Goal: Task Accomplishment & Management: Use online tool/utility

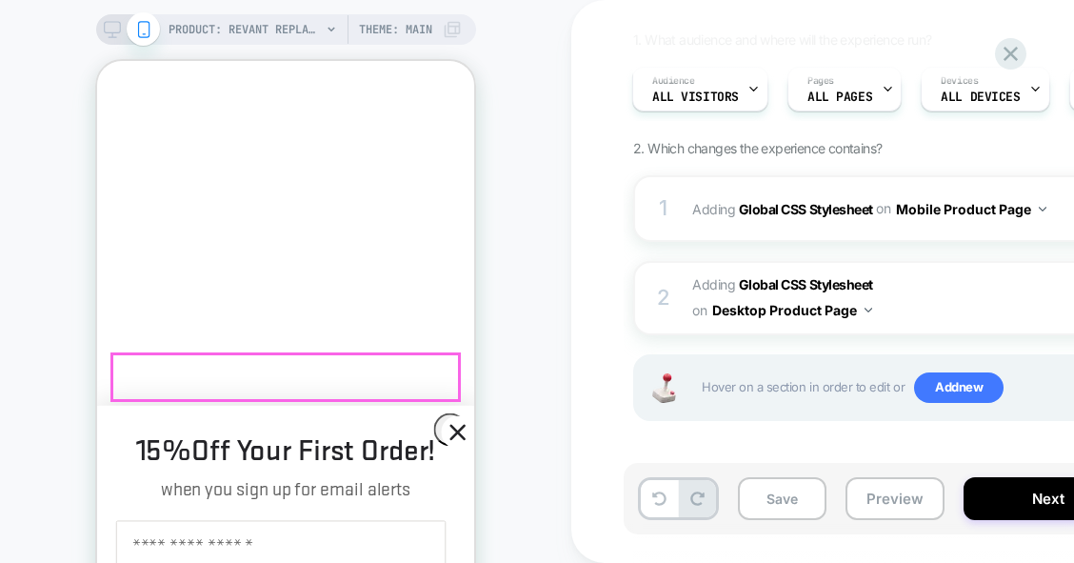
scroll to position [857, 0]
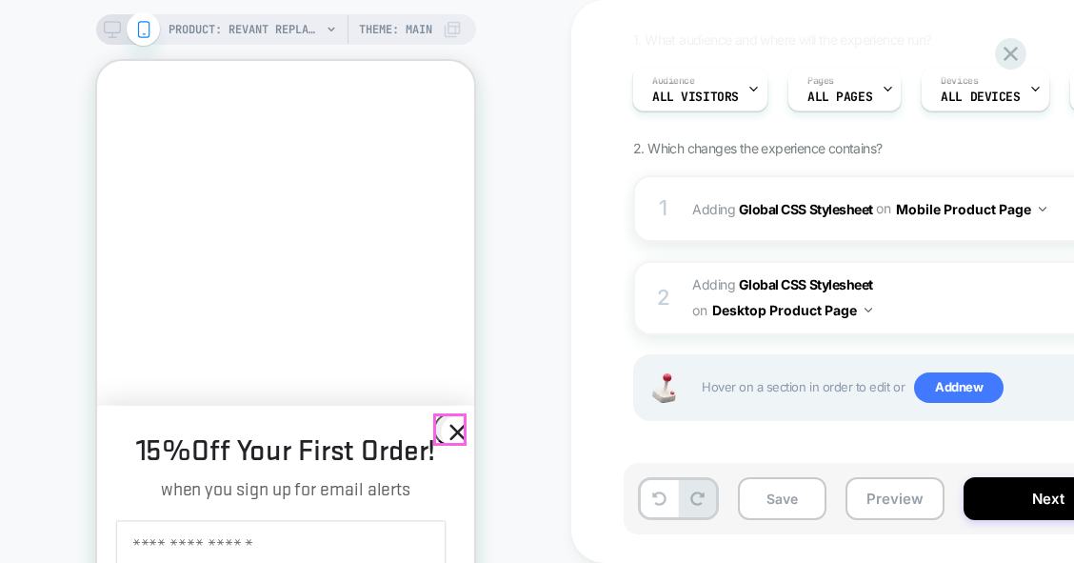
click at [459, 425] on circle "Close dialog" at bounding box center [457, 431] width 31 height 31
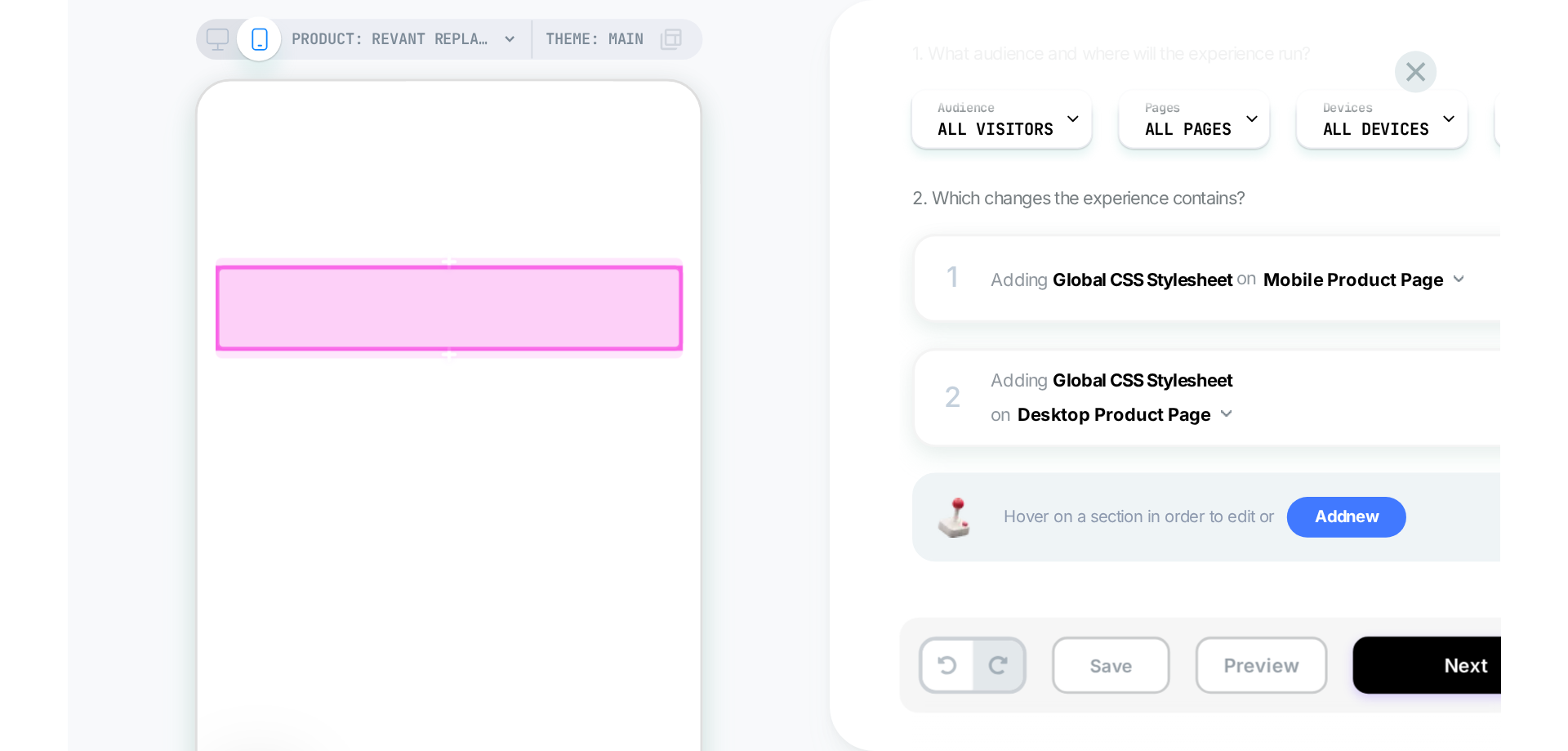
scroll to position [654, 0]
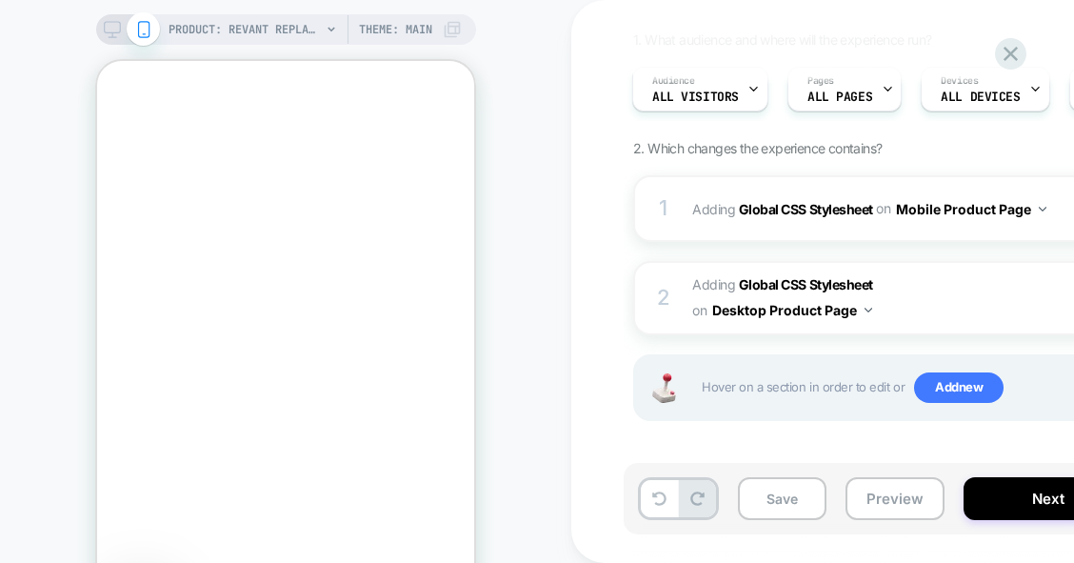
click at [0, 562] on div at bounding box center [0, 563] width 0 height 0
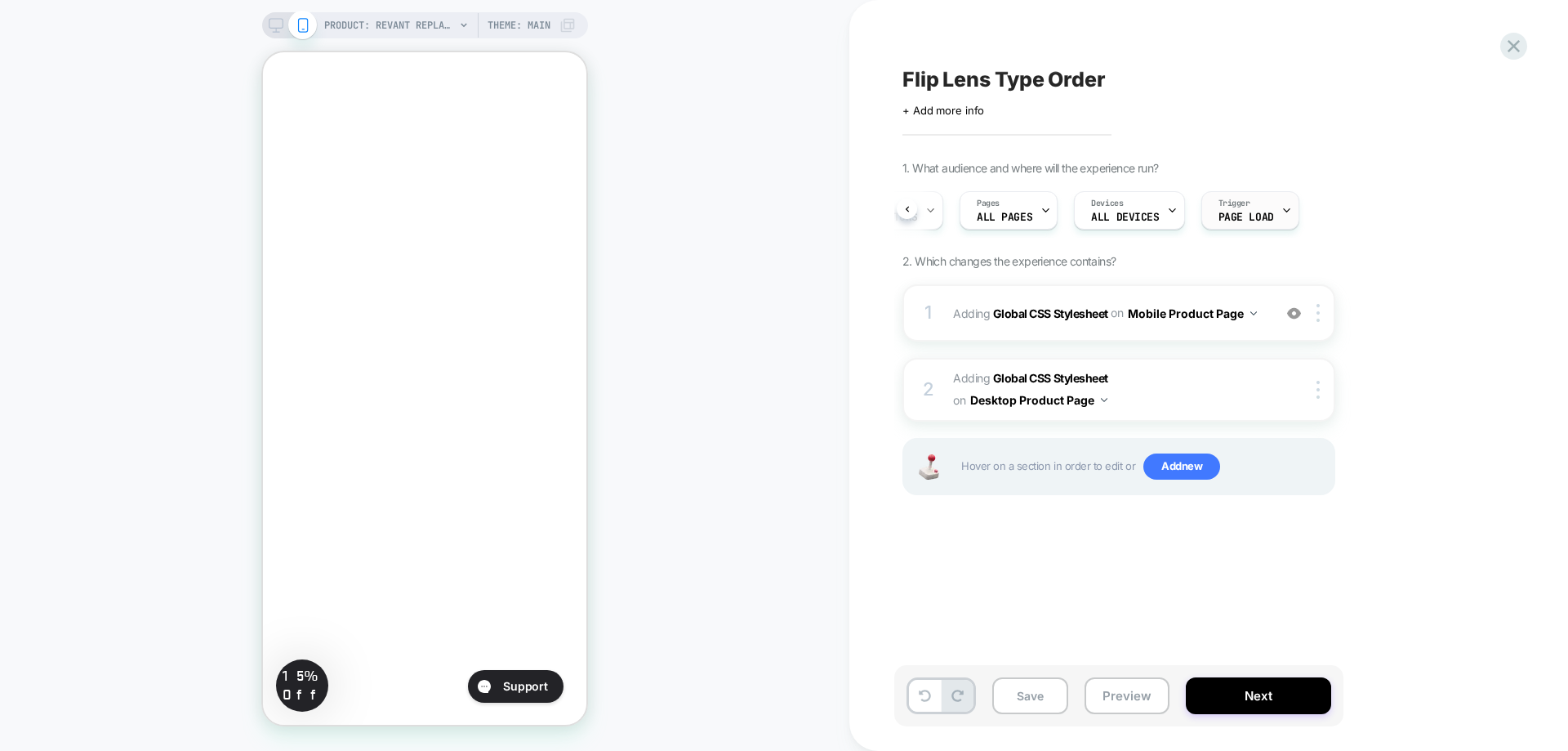
scroll to position [0, 86]
click at [278, 24] on icon at bounding box center [275, 25] width 15 height 15
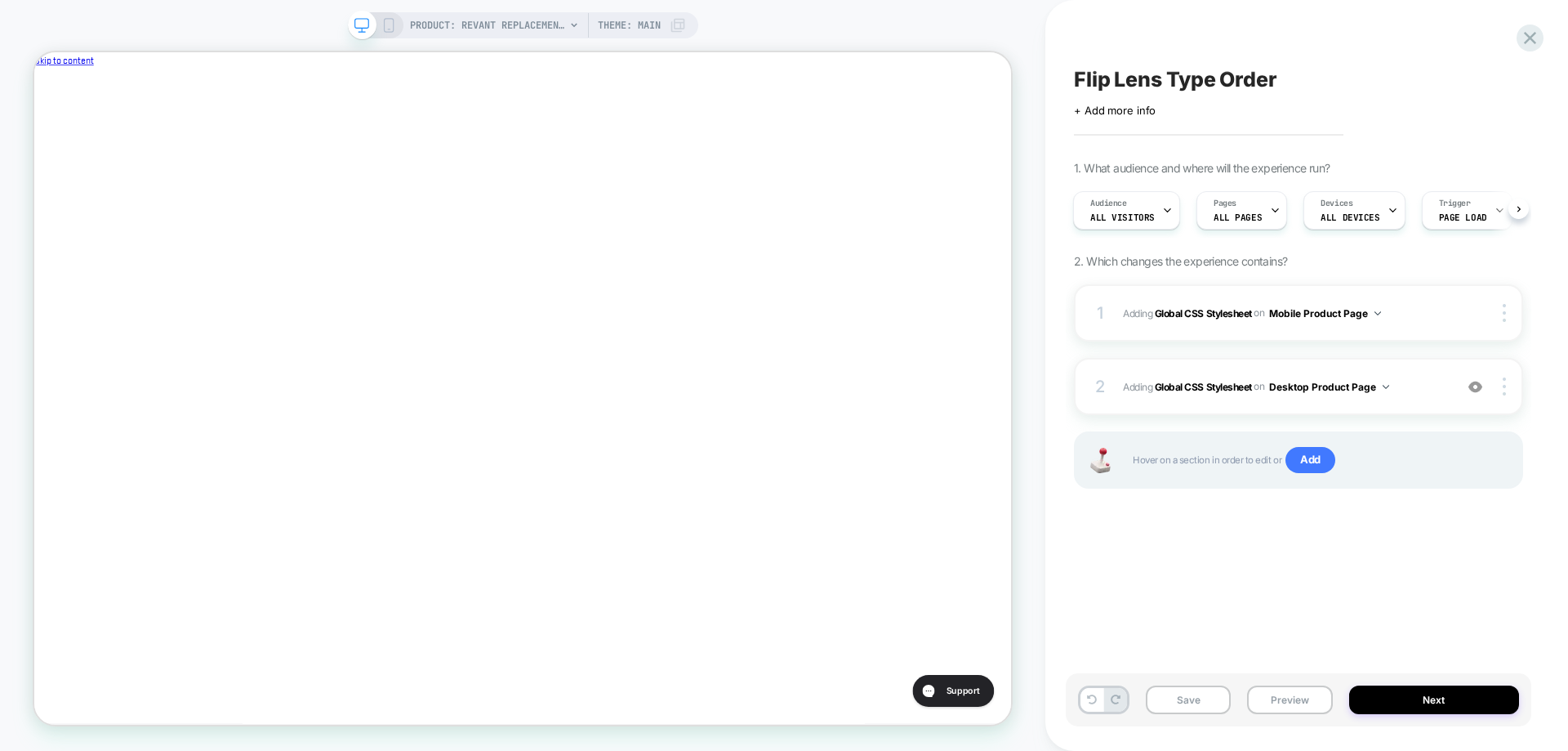
click at [383, 26] on rect at bounding box center [388, 25] width 9 height 13
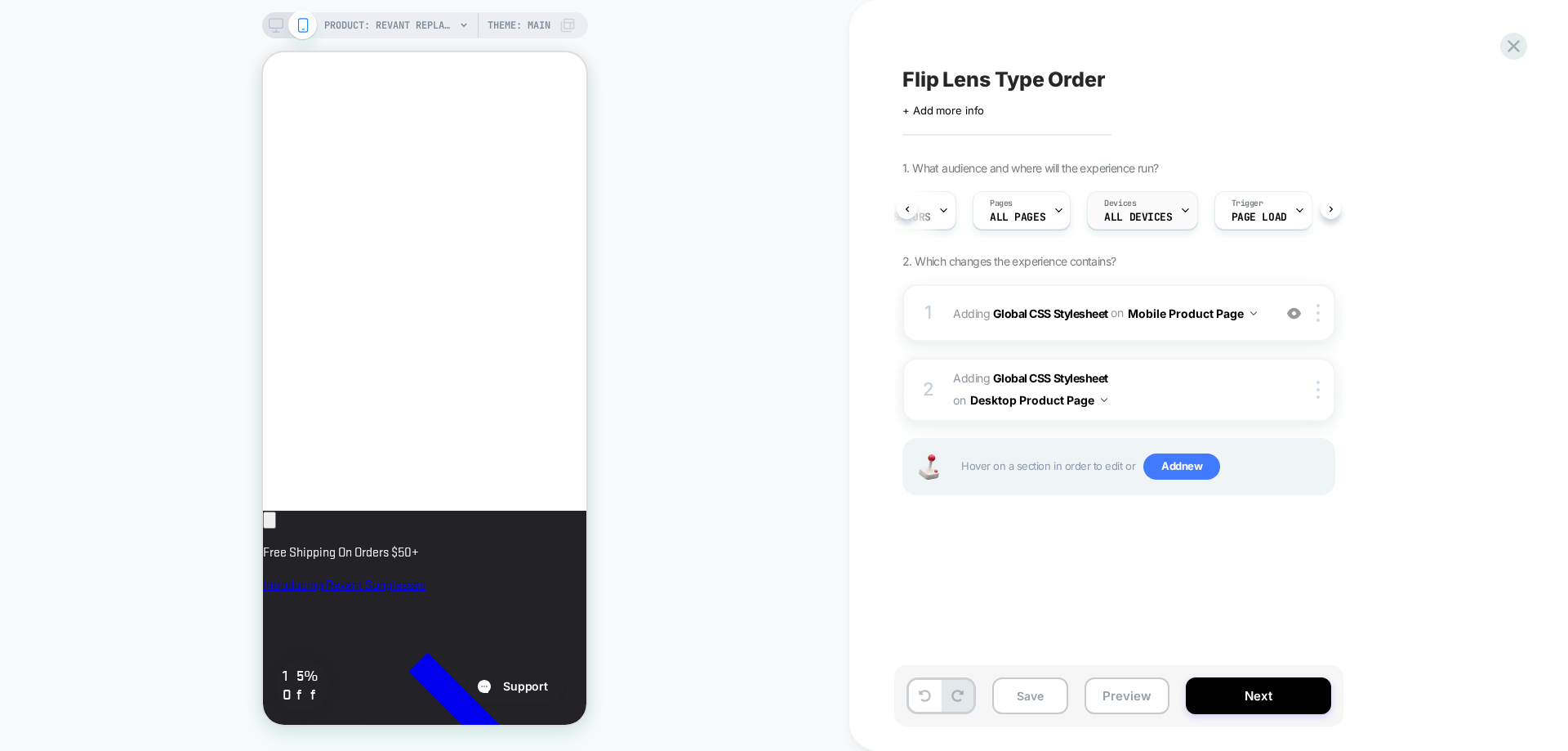
scroll to position [0, 71]
click at [920, 213] on div "Pages ALL PAGES" at bounding box center [1009, 210] width 88 height 37
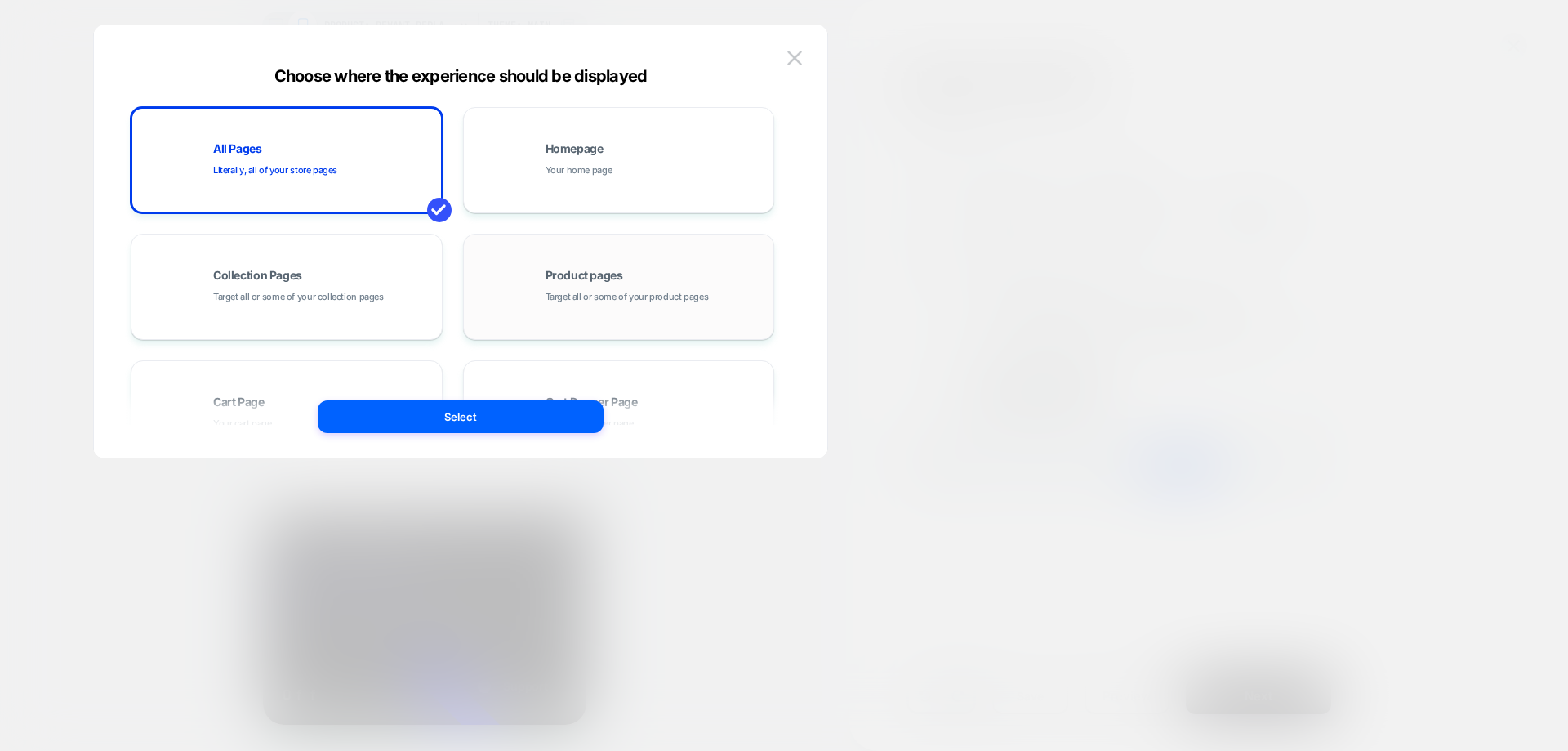
click at [603, 315] on div "Product pages Target all or some of your product pages" at bounding box center [618, 287] width 294 height 90
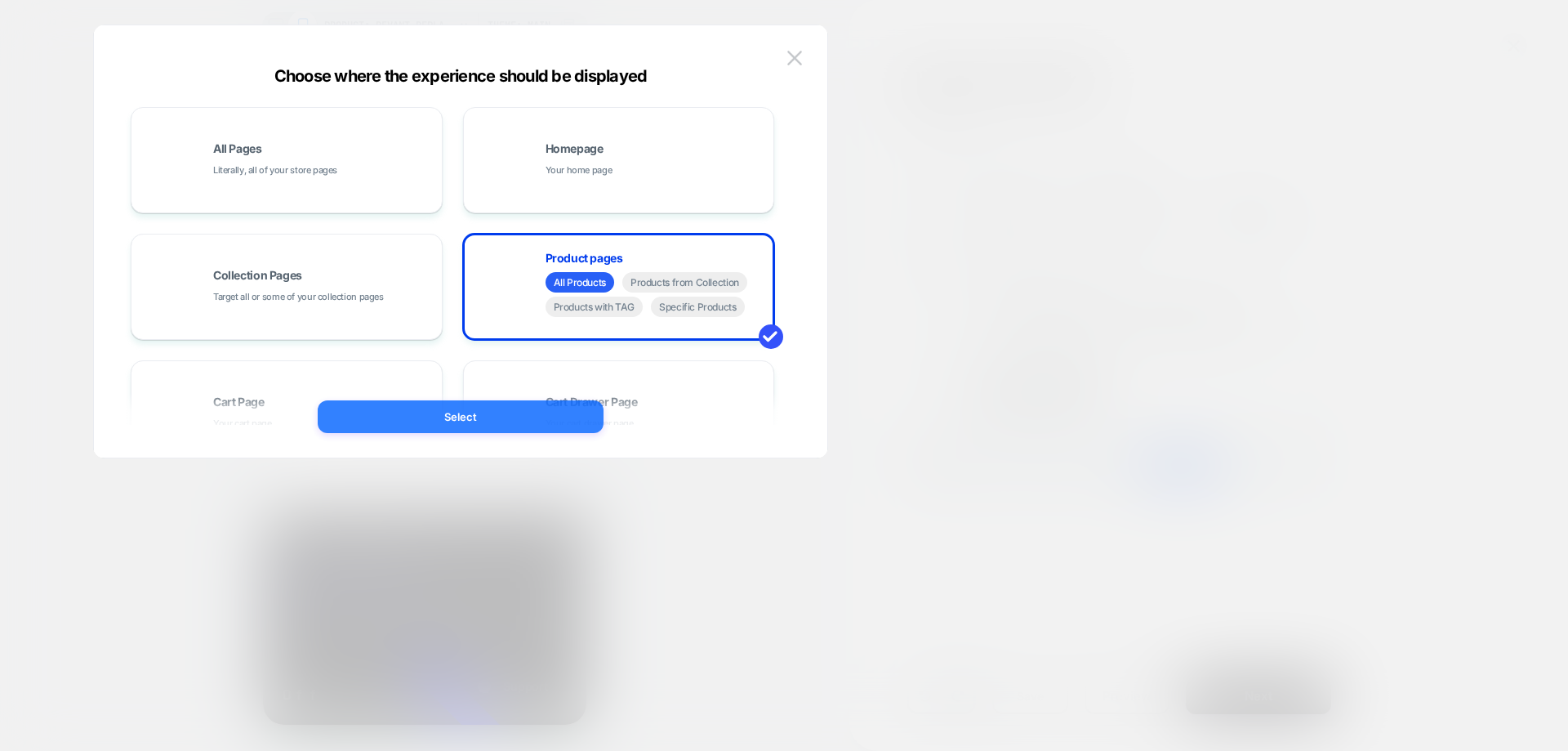
click at [497, 409] on button "Select" at bounding box center [460, 416] width 286 height 33
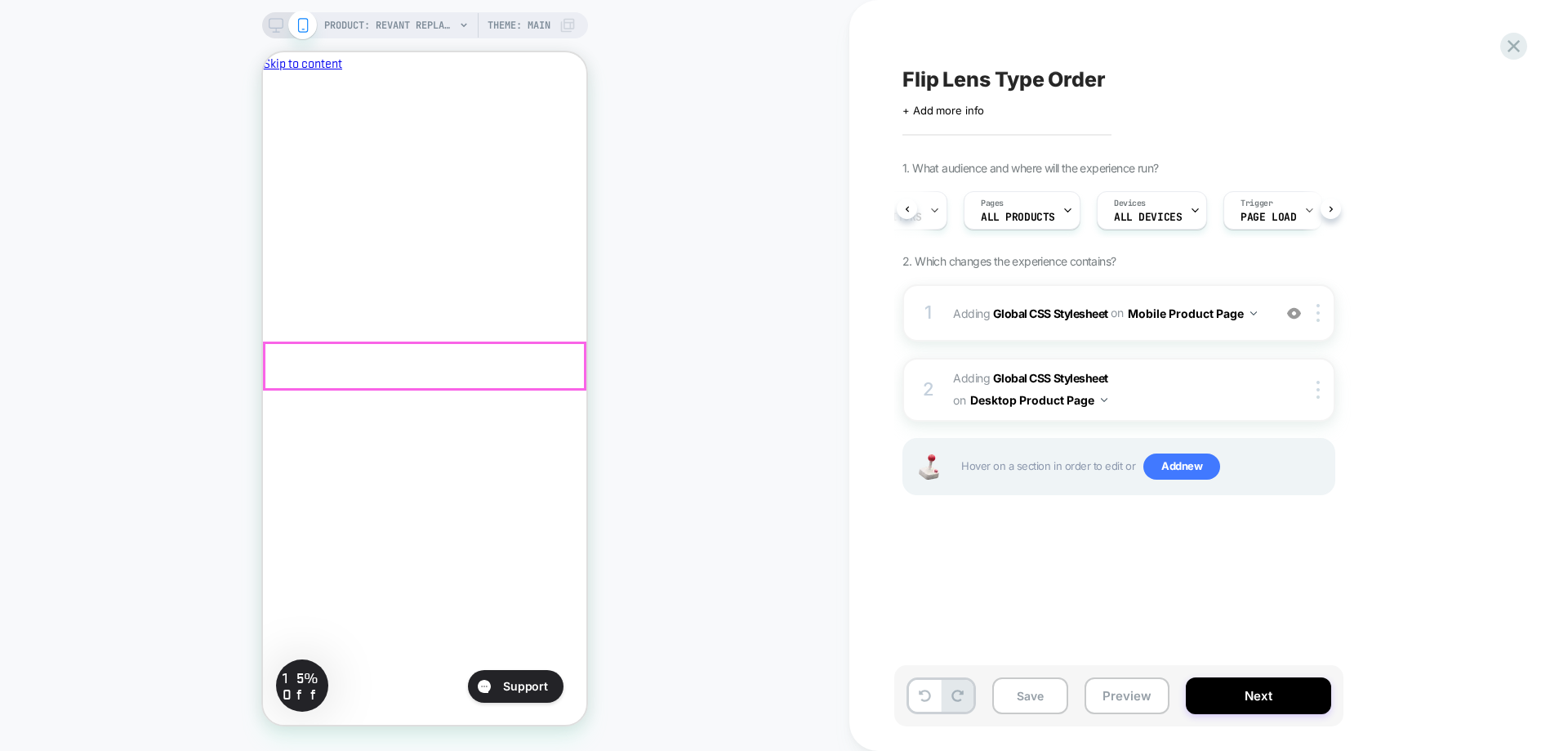
scroll to position [0, 0]
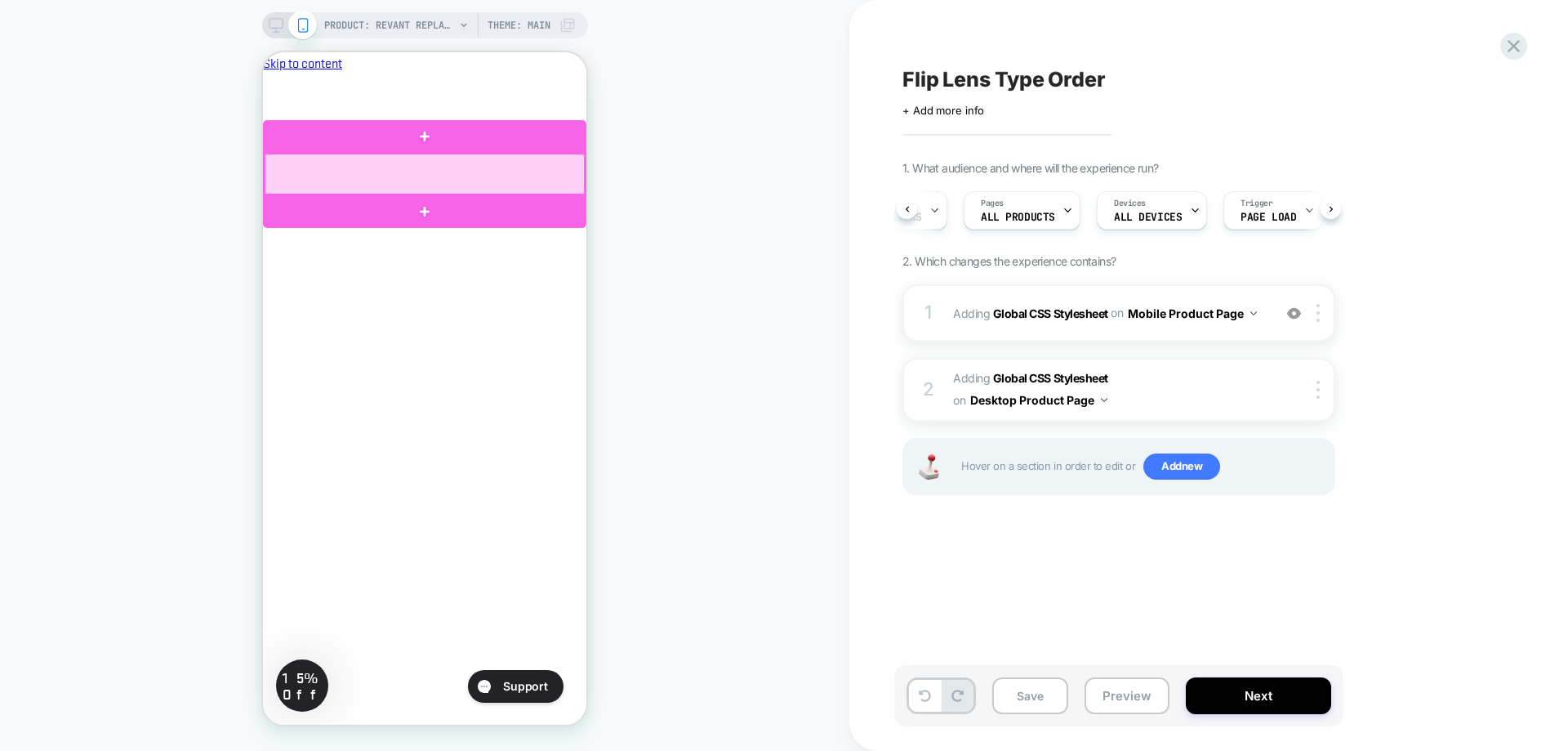
click at [386, 177] on div at bounding box center [424, 174] width 320 height 41
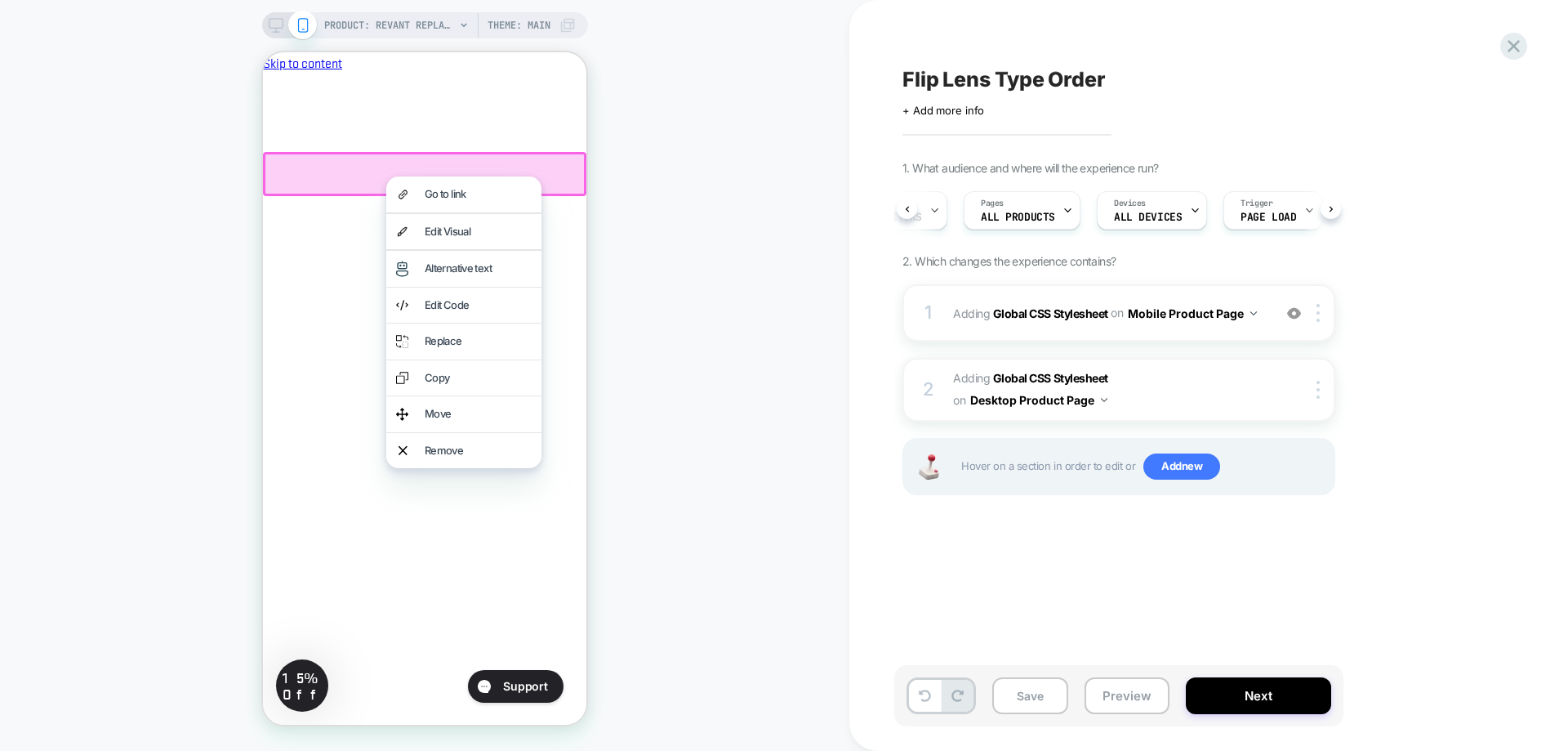
click at [313, 176] on div at bounding box center [425, 173] width 323 height 44
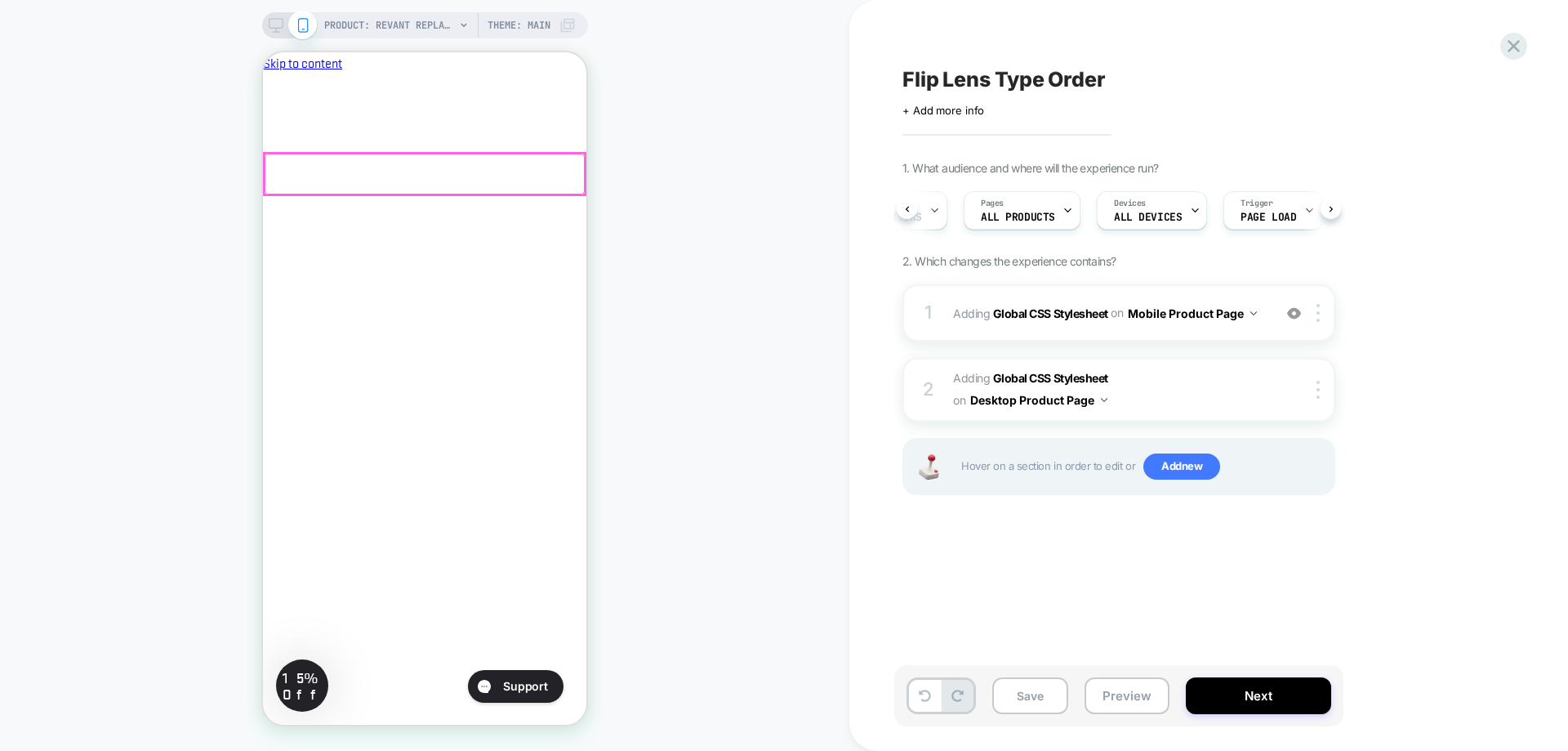
click at [313, 176] on div at bounding box center [424, 174] width 320 height 41
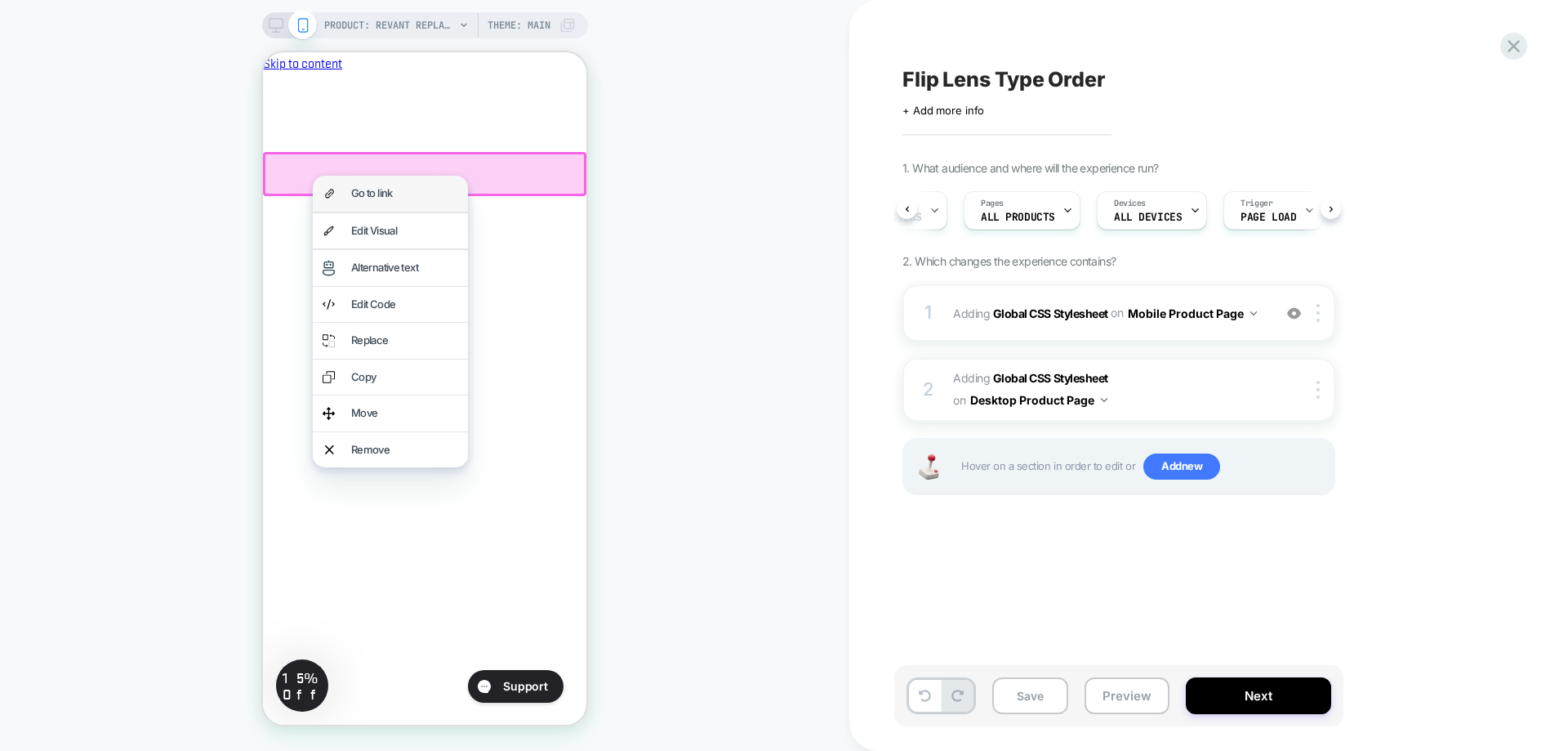
click at [396, 189] on div "Go to link" at bounding box center [404, 193] width 107 height 16
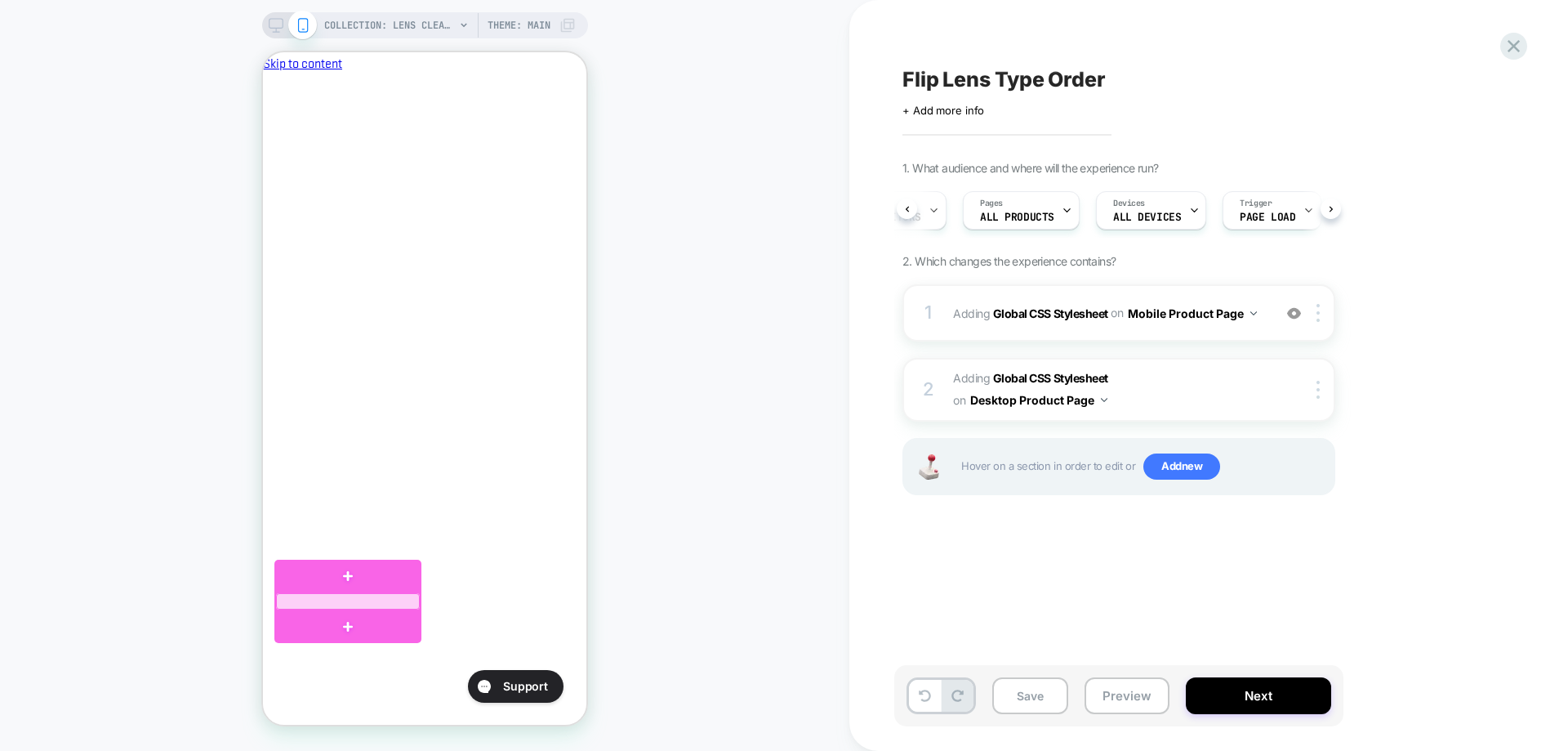
click at [920, 482] on button "Save" at bounding box center [1030, 695] width 76 height 37
click at [920, 46] on icon at bounding box center [1513, 46] width 12 height 12
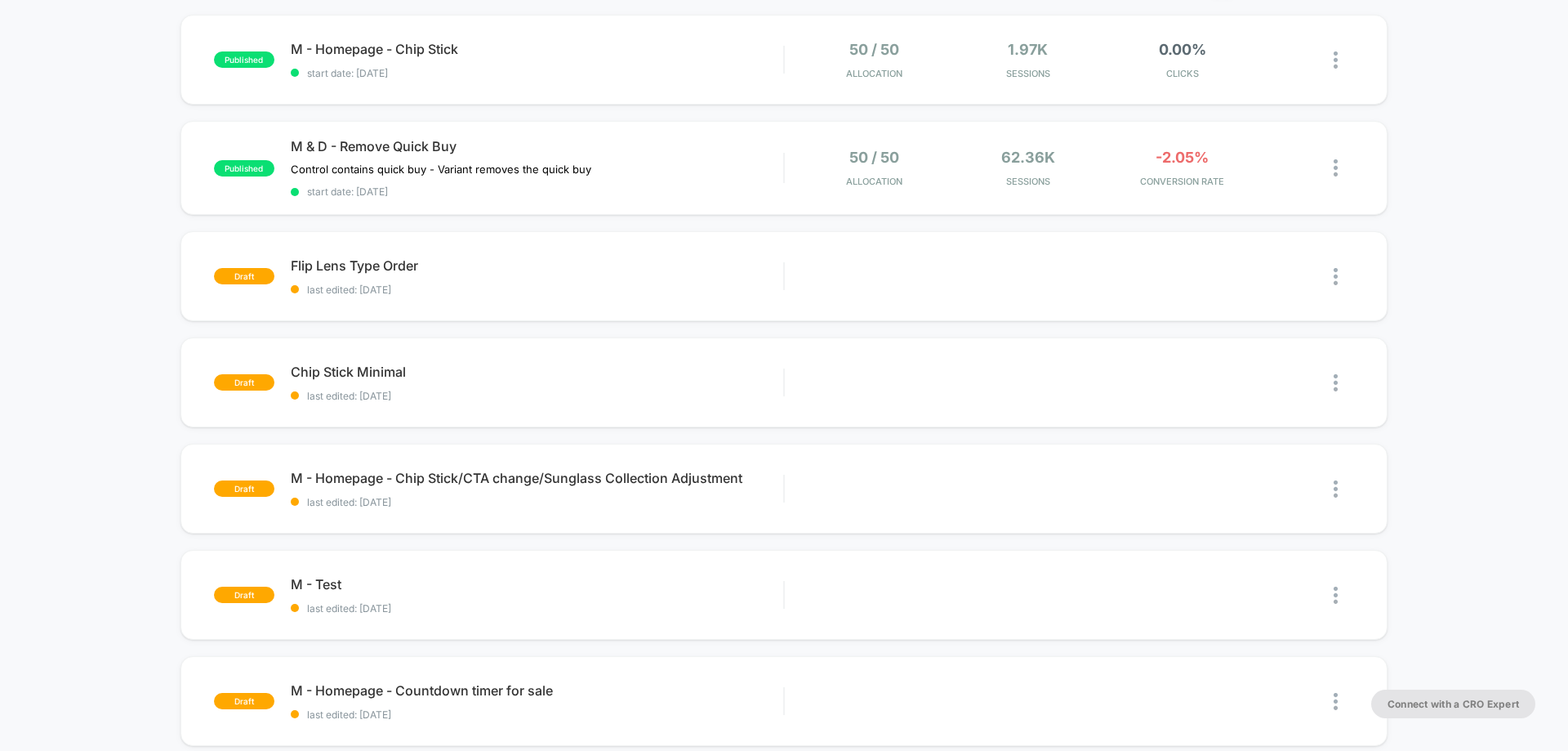
scroll to position [245, 0]
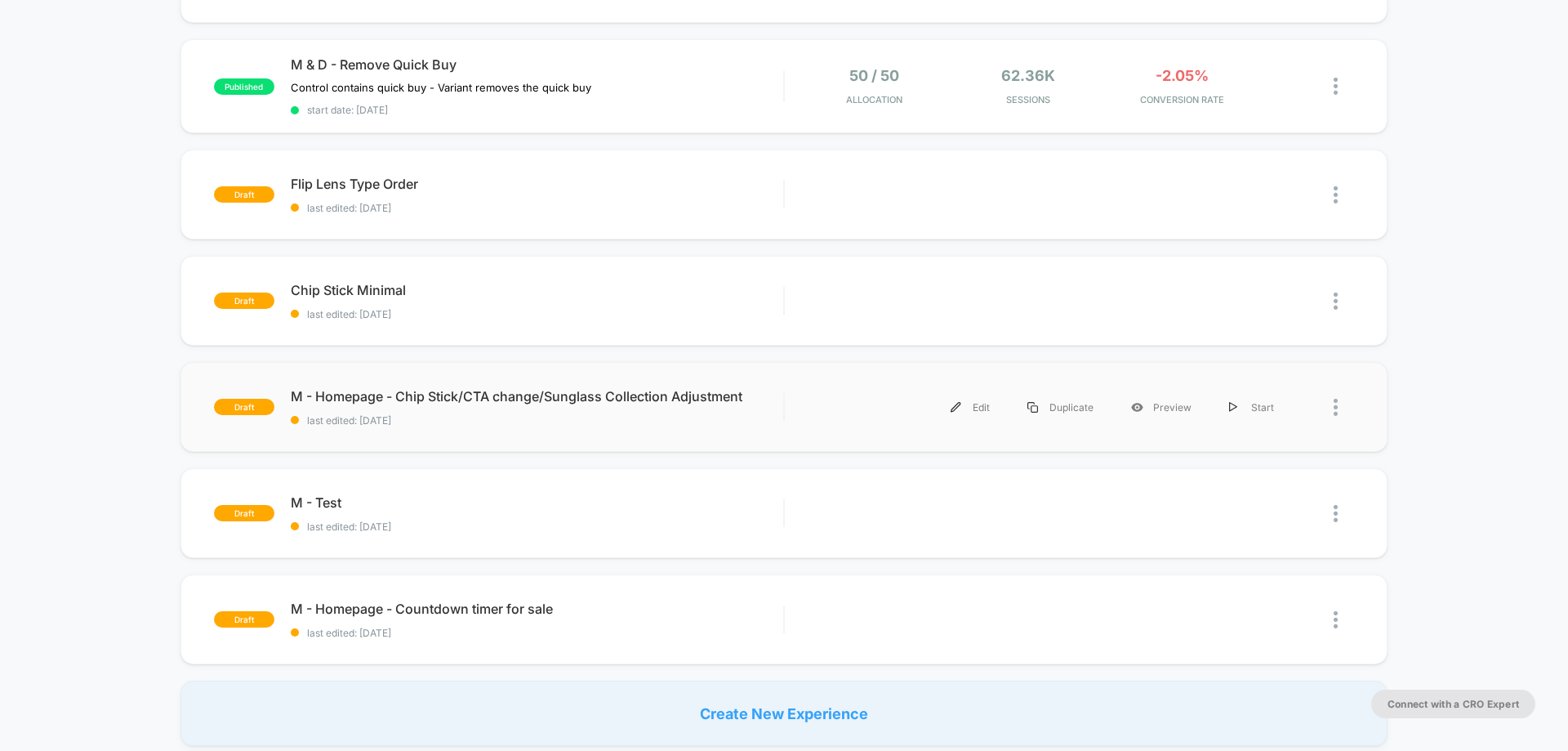
click at [920, 407] on div at bounding box center [1344, 407] width 21 height 37
click at [920, 482] on div "Delete" at bounding box center [1251, 482] width 147 height 37
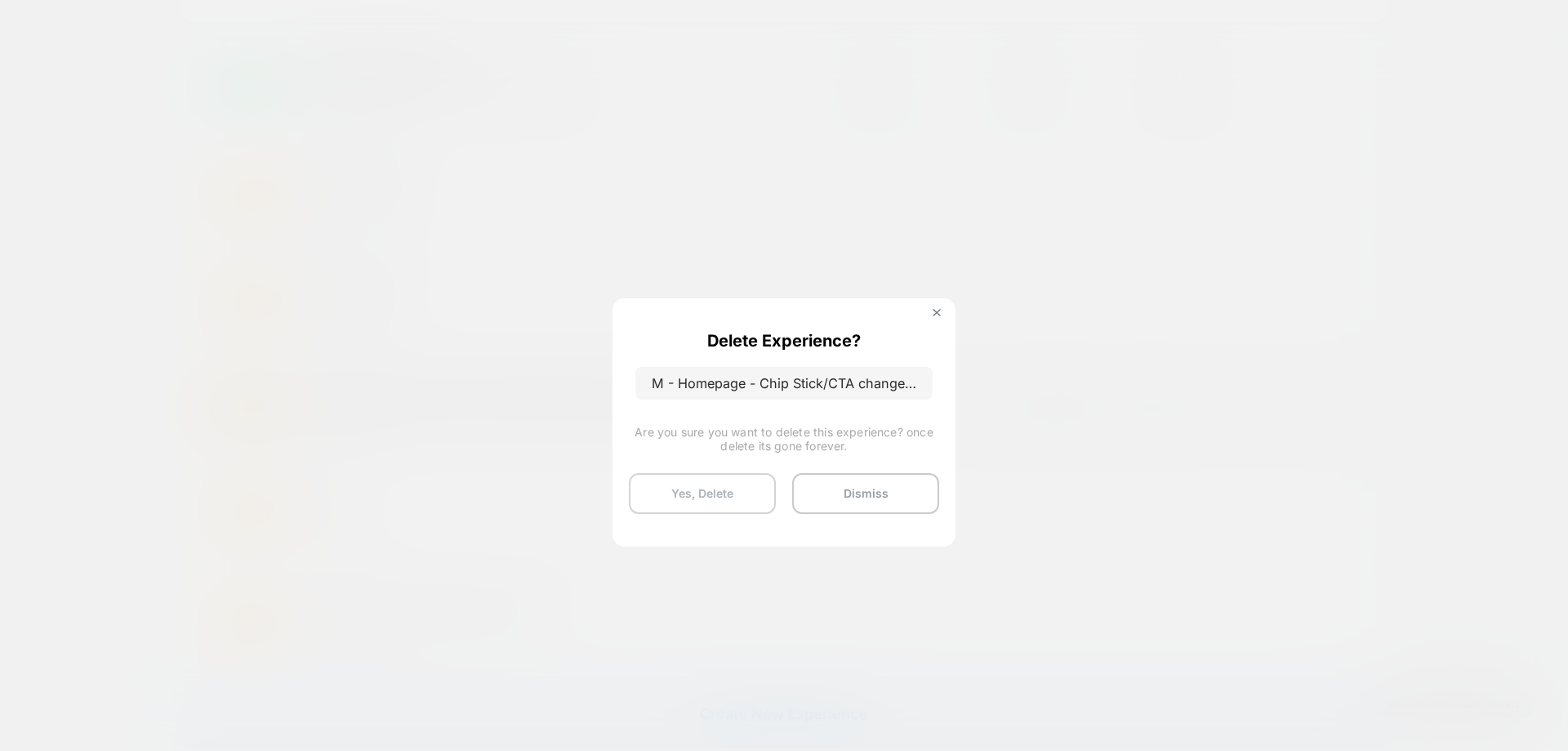
click at [735, 482] on button "Yes, Delete" at bounding box center [702, 494] width 147 height 41
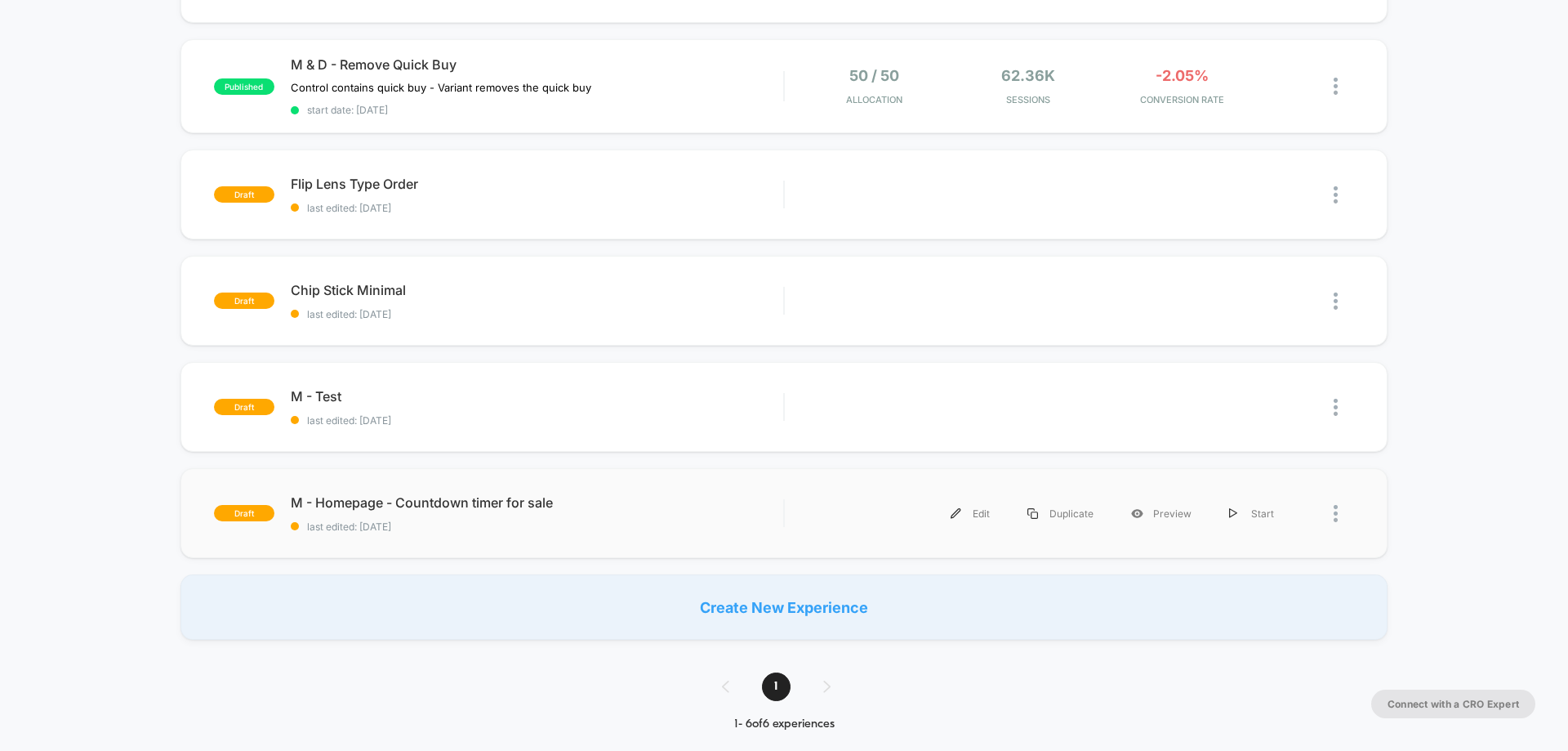
click at [920, 482] on div at bounding box center [1323, 513] width 61 height 37
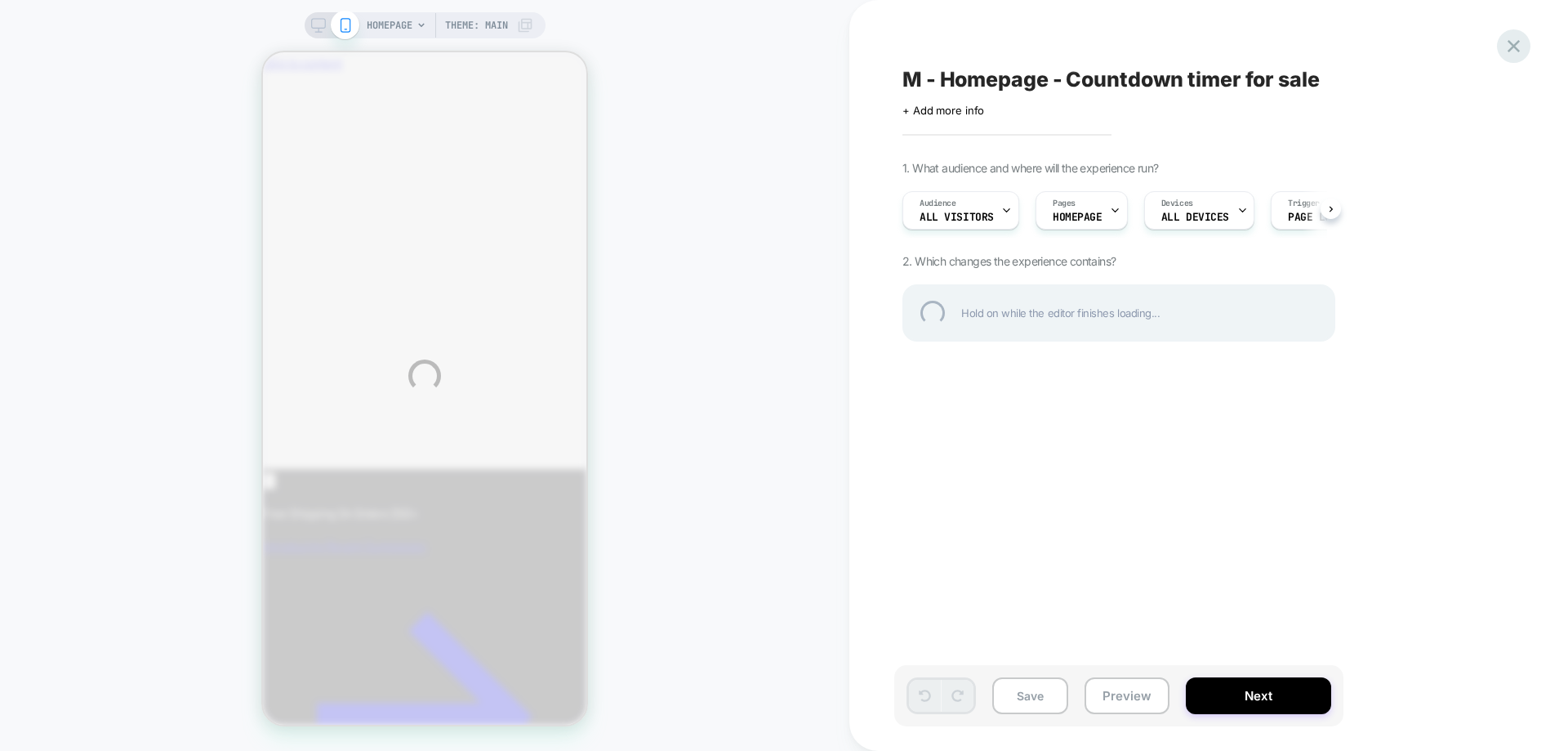
click at [920, 48] on div at bounding box center [1513, 45] width 33 height 33
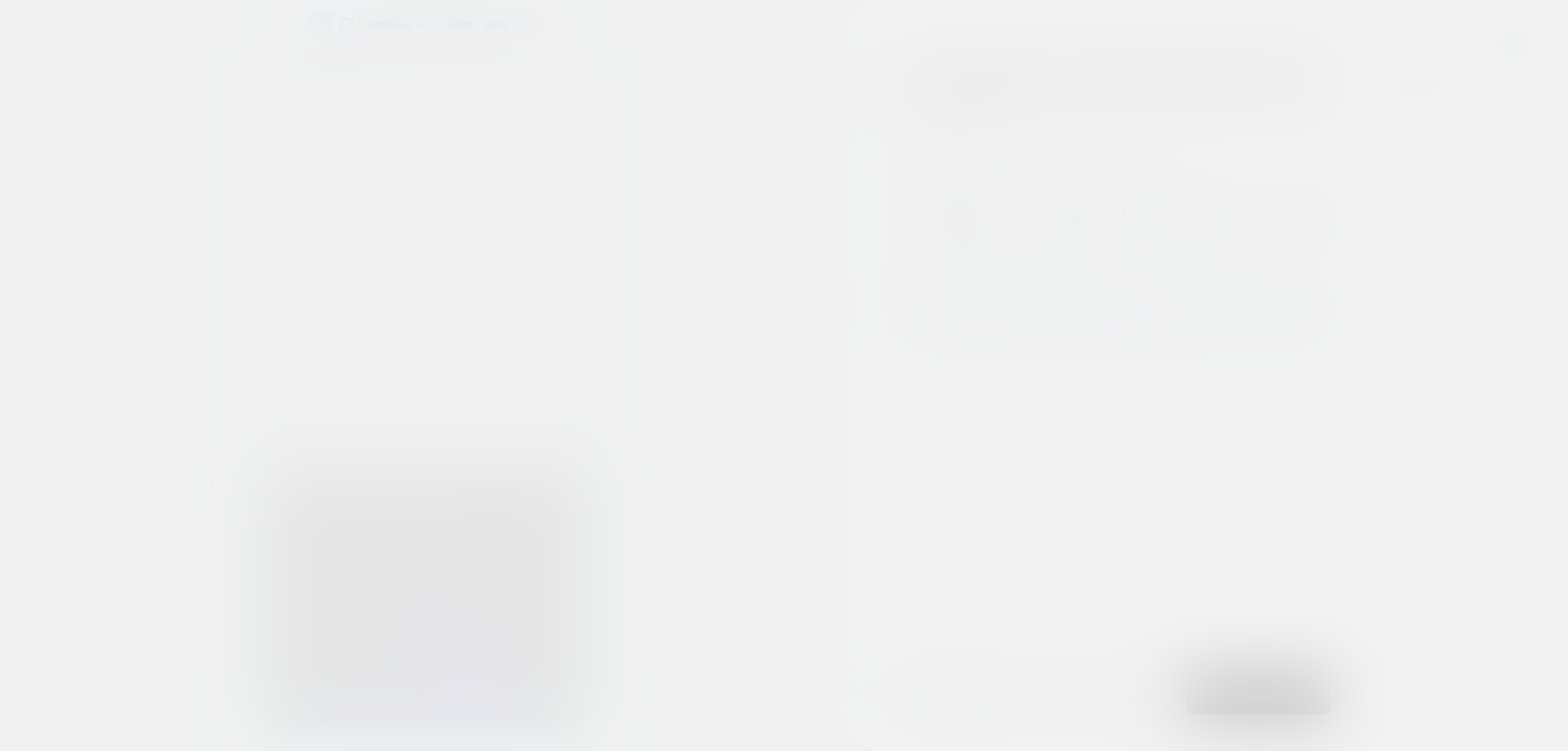
scroll to position [0, 1]
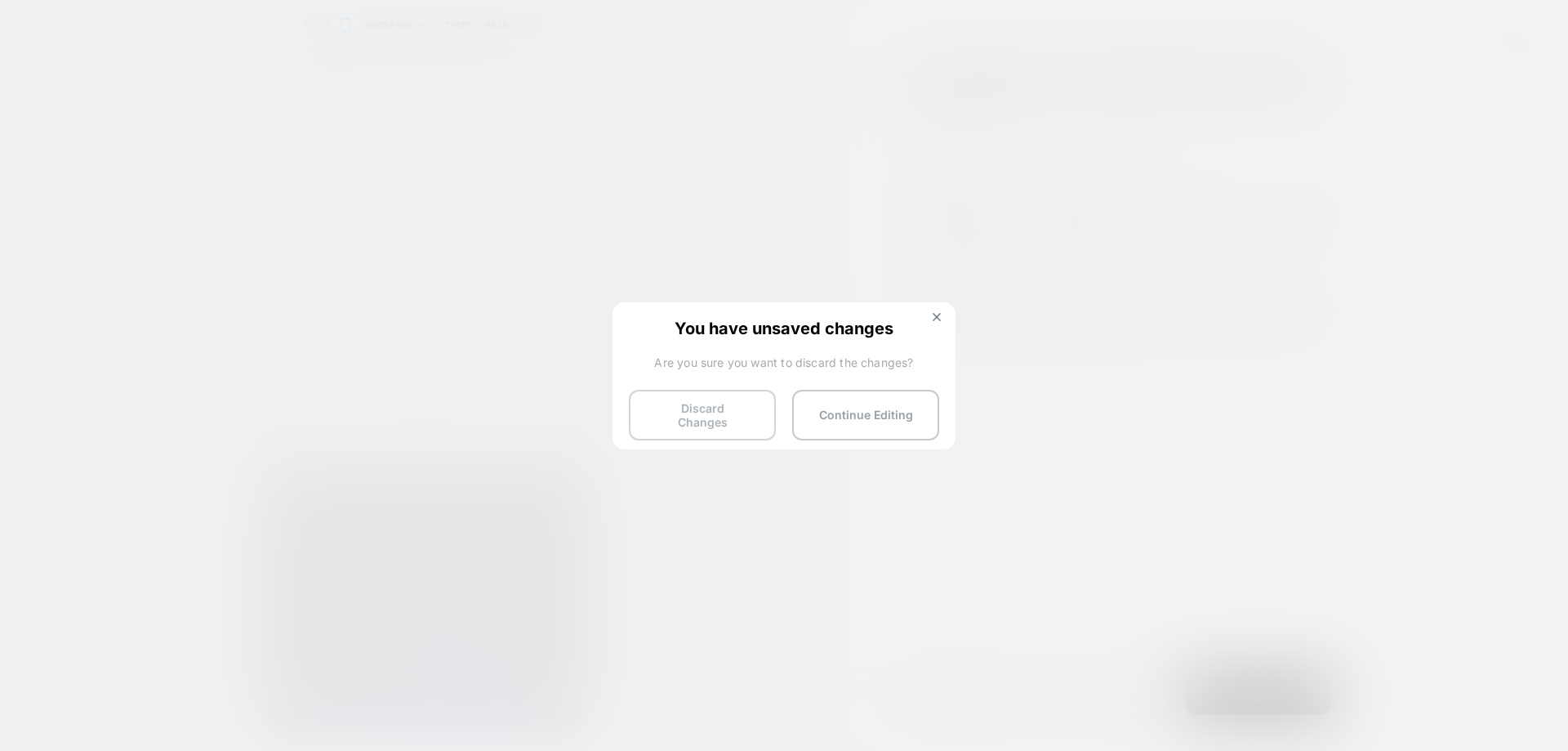
click at [739, 412] on button "Discard Changes" at bounding box center [702, 415] width 147 height 51
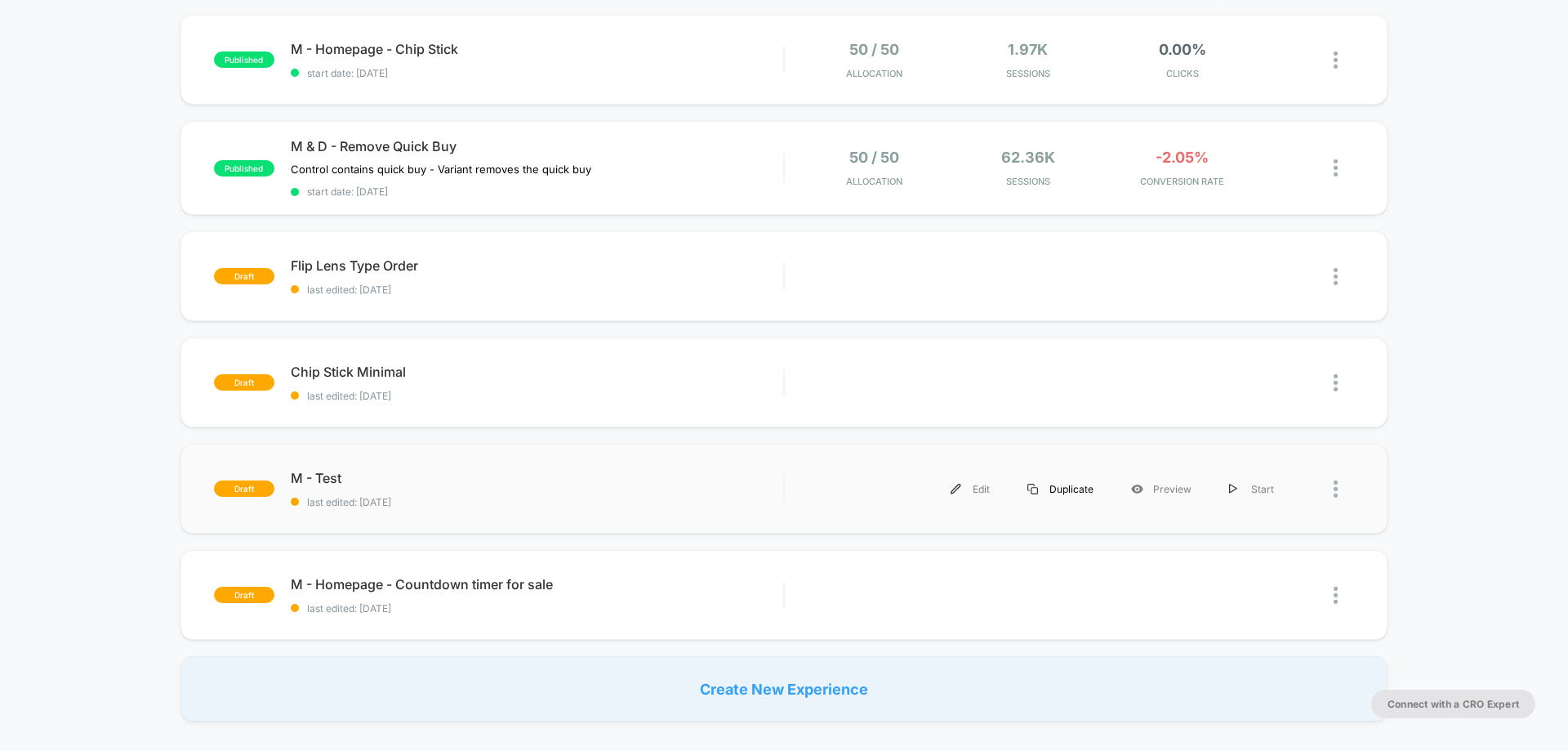
scroll to position [409, 0]
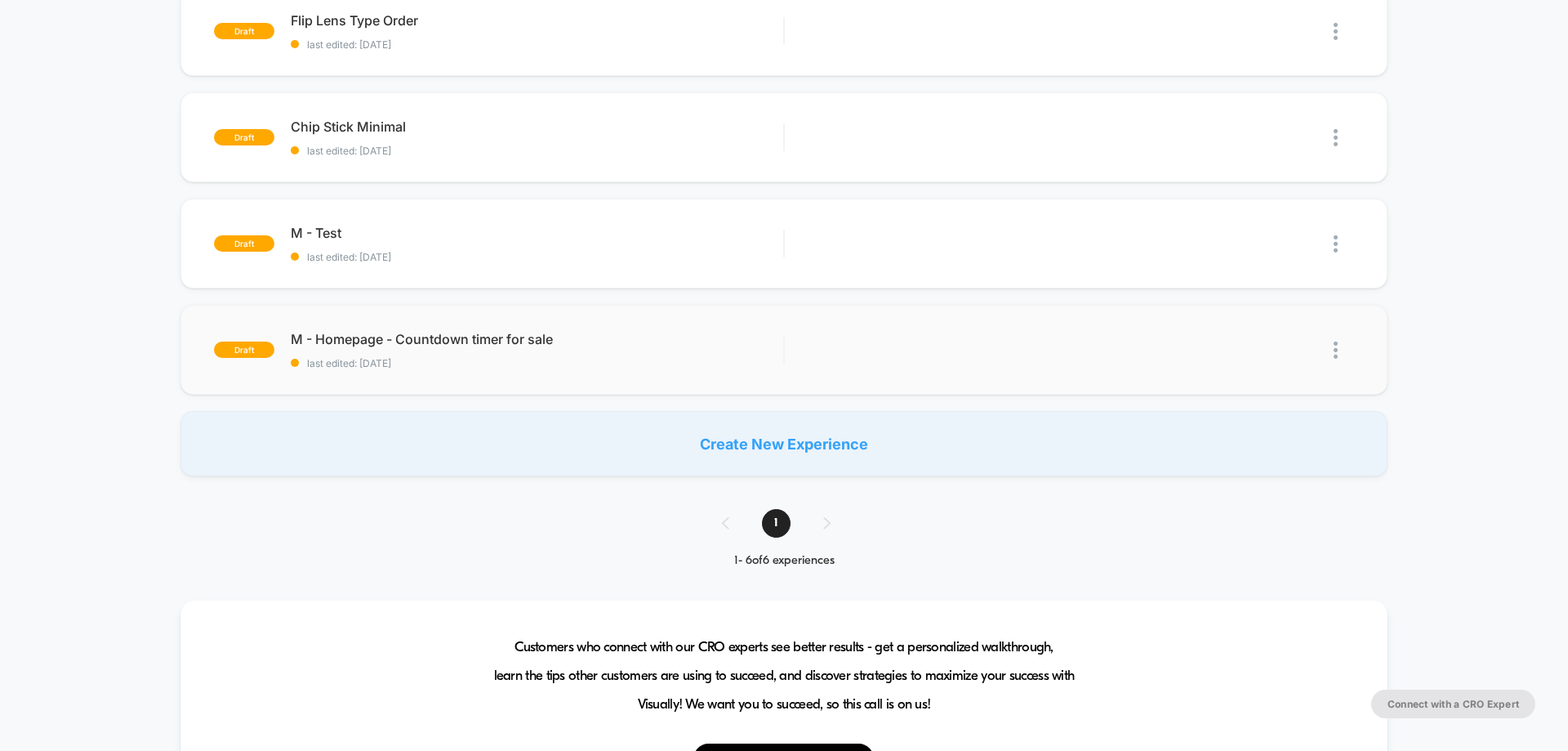
click at [920, 352] on img at bounding box center [1336, 350] width 4 height 17
click at [920, 427] on div "Delete" at bounding box center [1251, 425] width 147 height 37
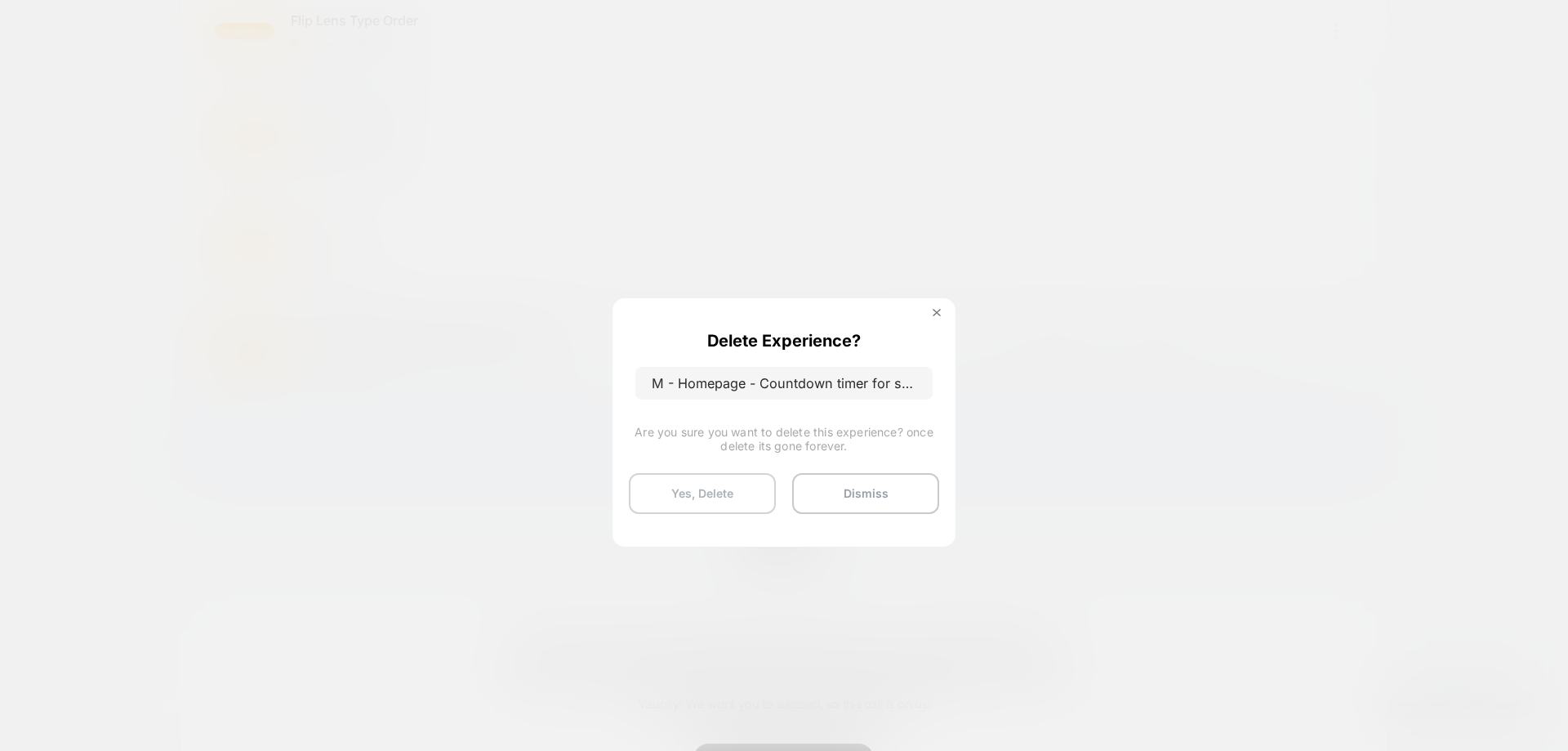
click at [718, 482] on button "Yes, Delete" at bounding box center [702, 494] width 147 height 41
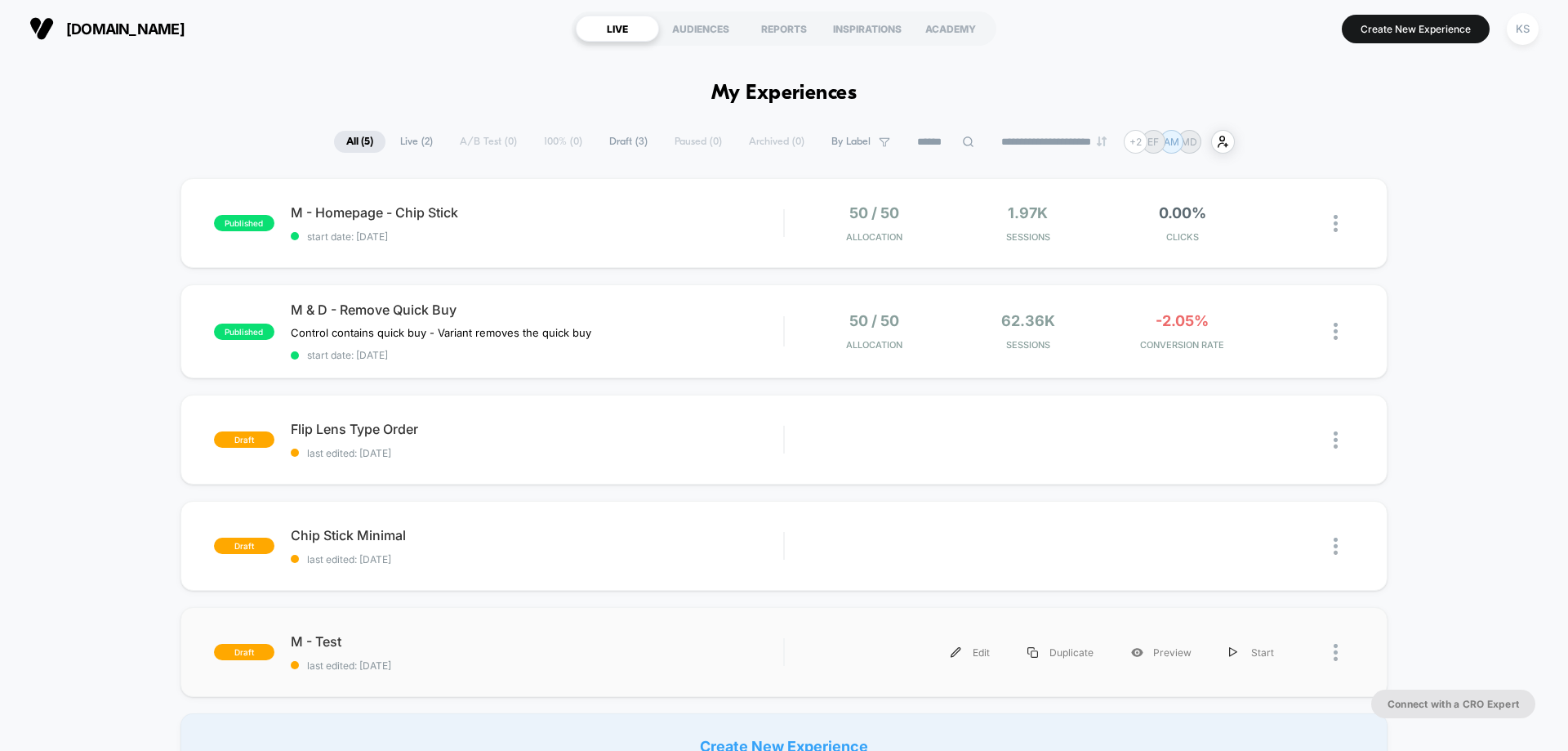
scroll to position [245, 0]
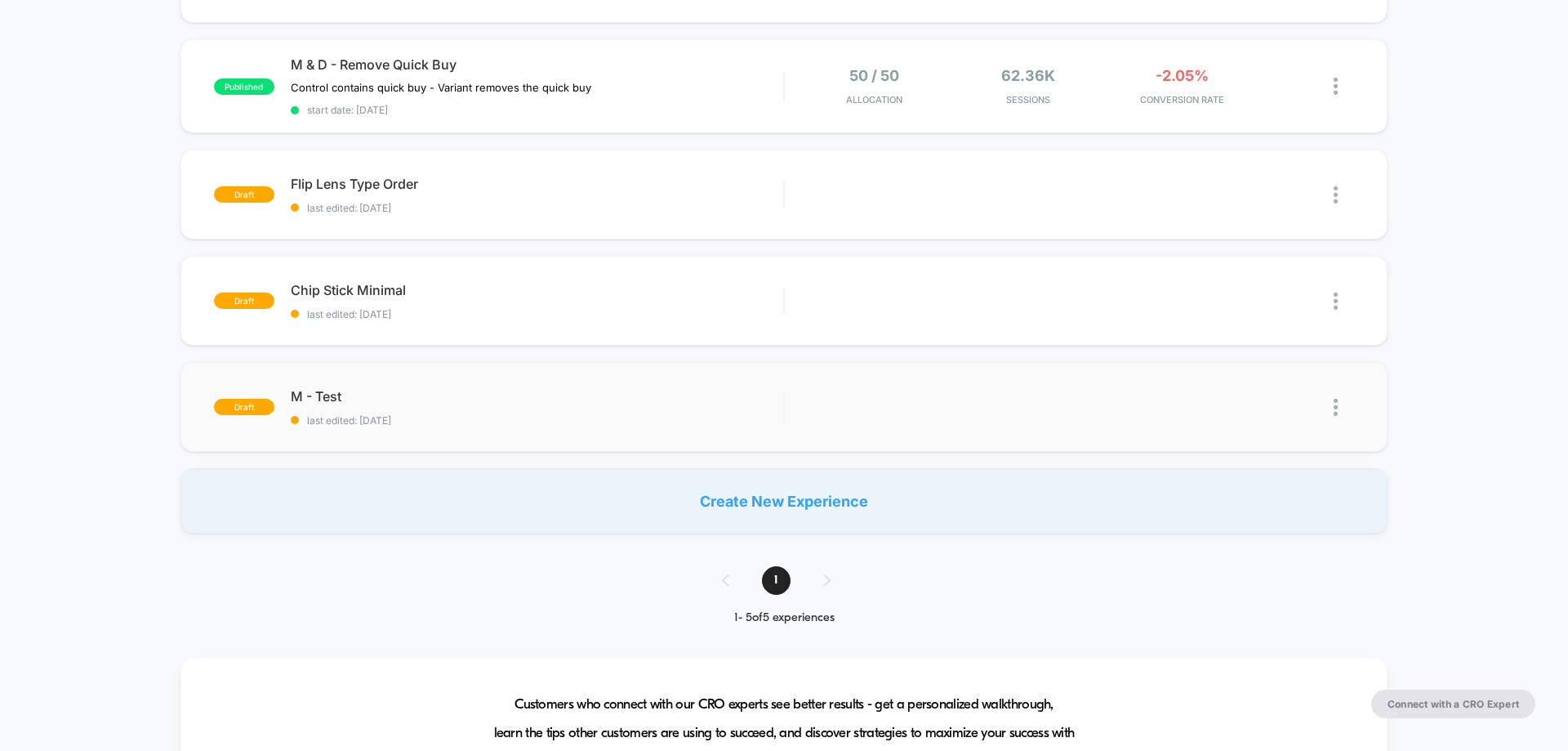
click at [920, 410] on img at bounding box center [1336, 408] width 4 height 17
click at [920, 482] on div "Delete" at bounding box center [1251, 482] width 147 height 37
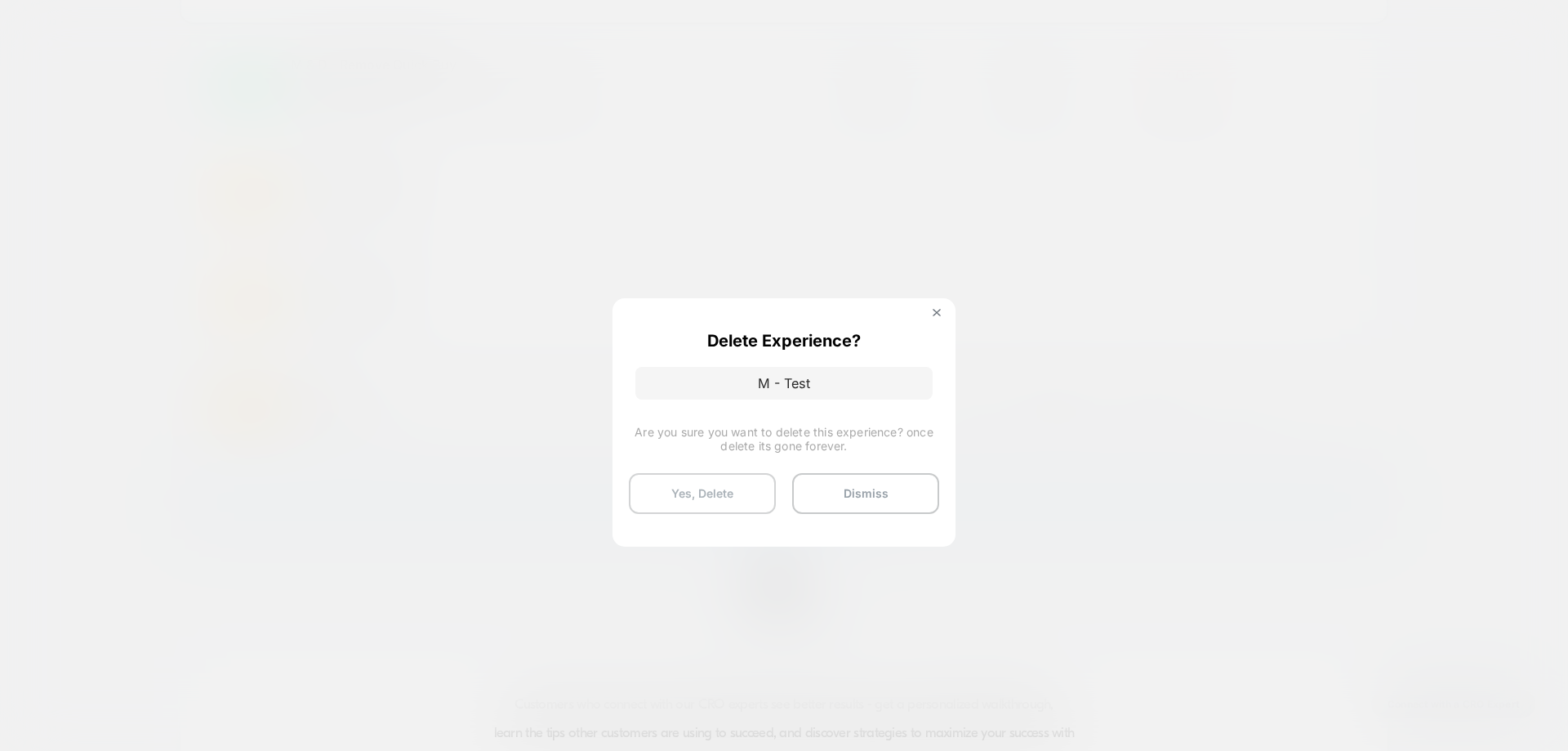
click at [748, 482] on button "Yes, Delete" at bounding box center [702, 494] width 147 height 41
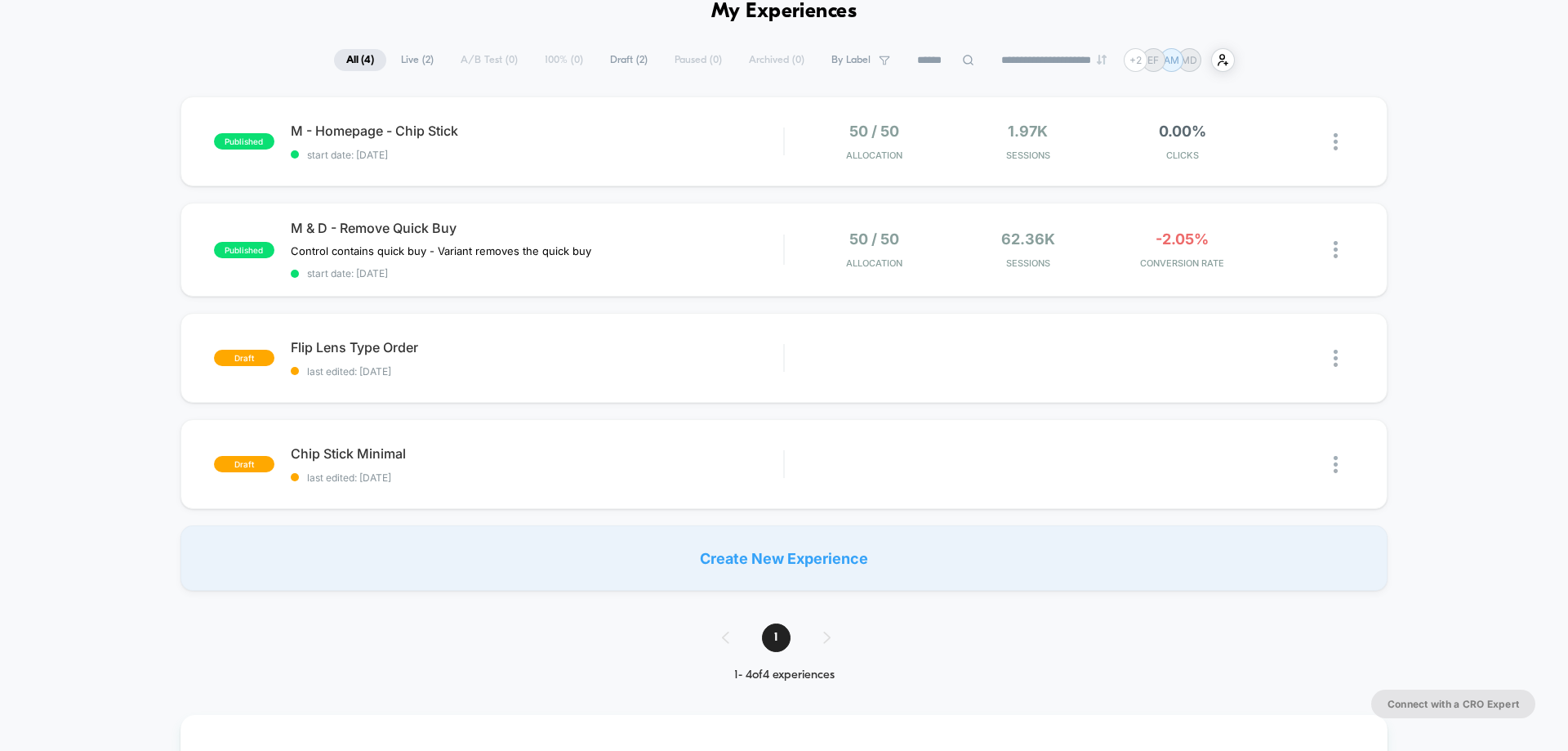
scroll to position [0, 0]
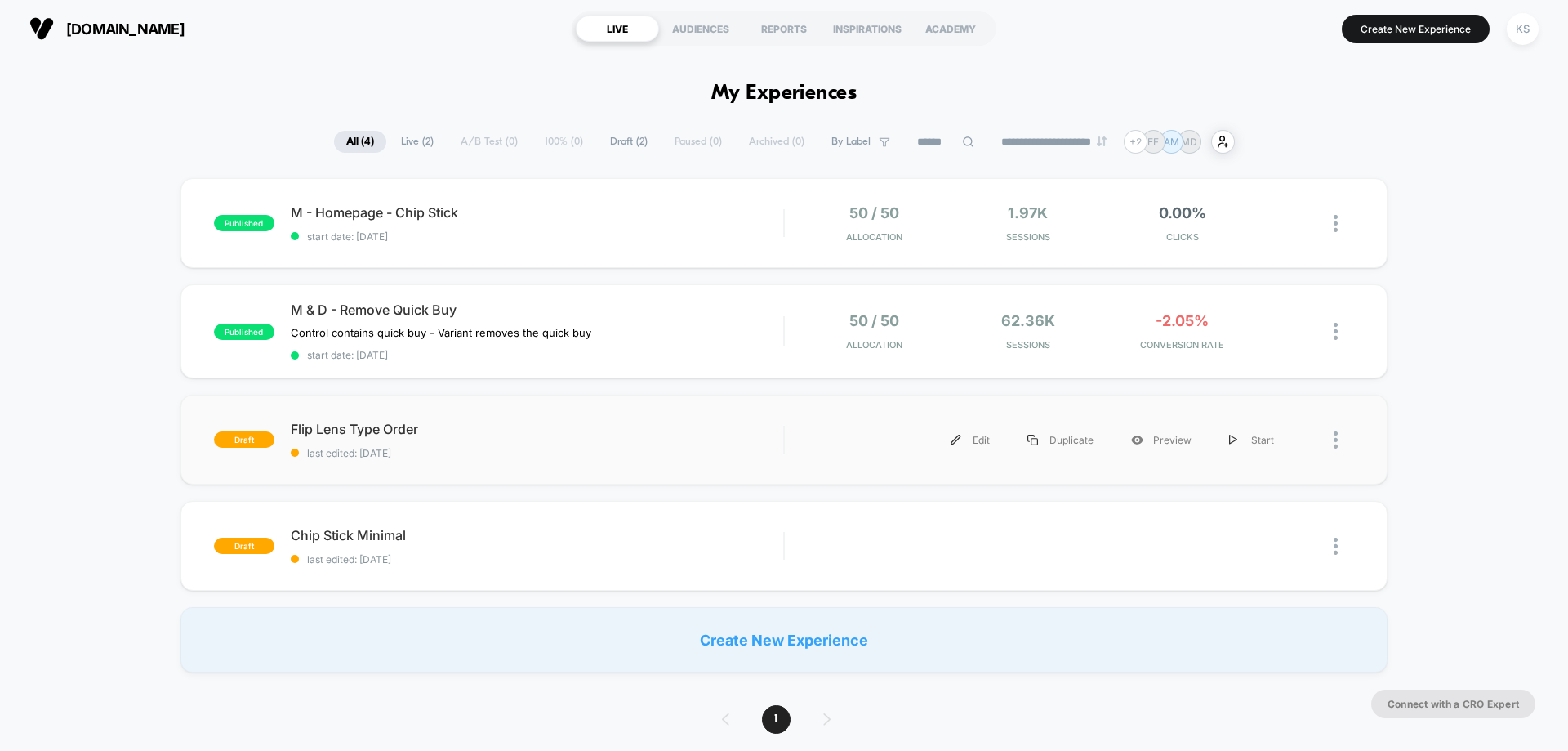
click at [920, 442] on img at bounding box center [1336, 440] width 4 height 17
click at [920, 482] on div "Preview Link" at bounding box center [1251, 477] width 147 height 37
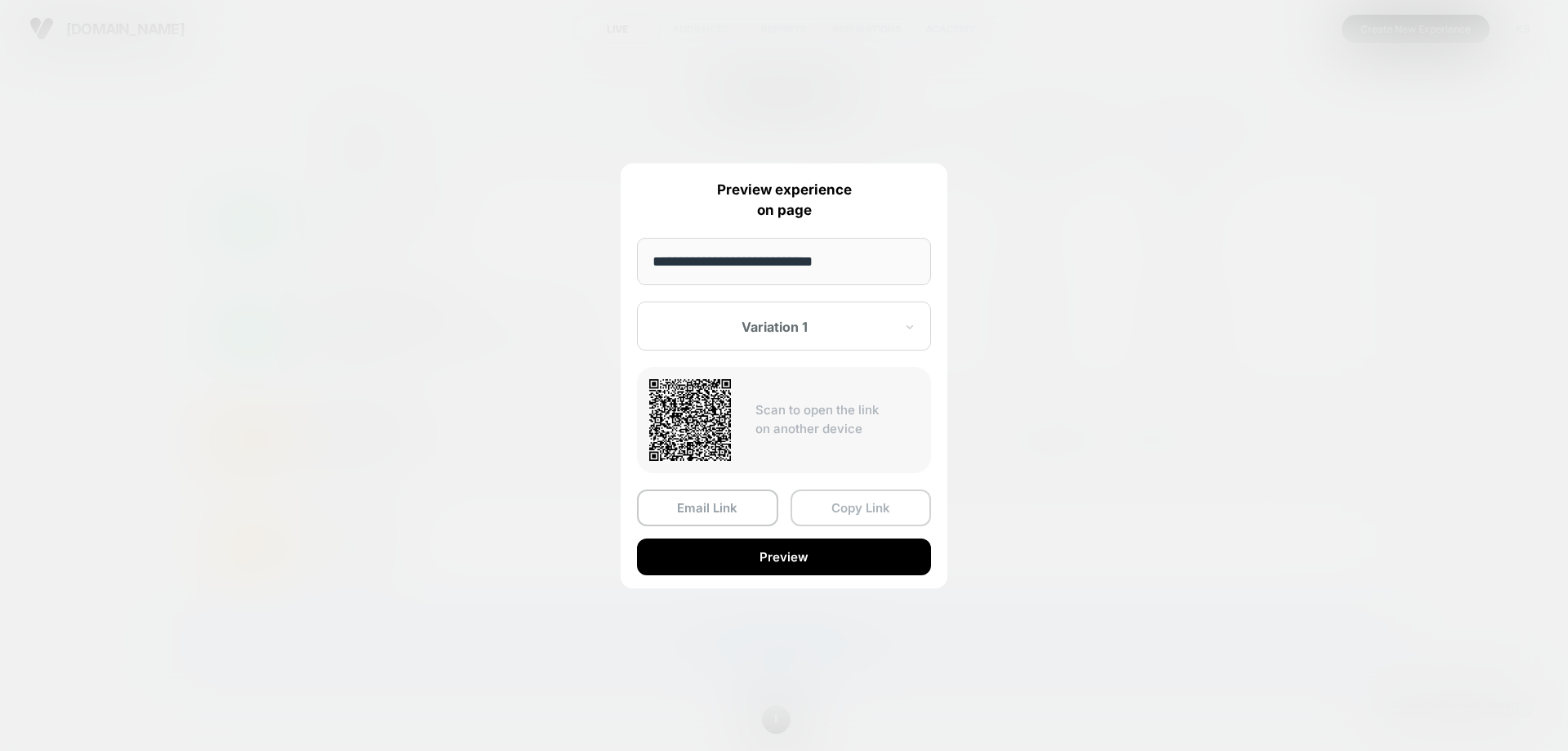
click at [871, 482] on button "Copy Link" at bounding box center [861, 507] width 142 height 37
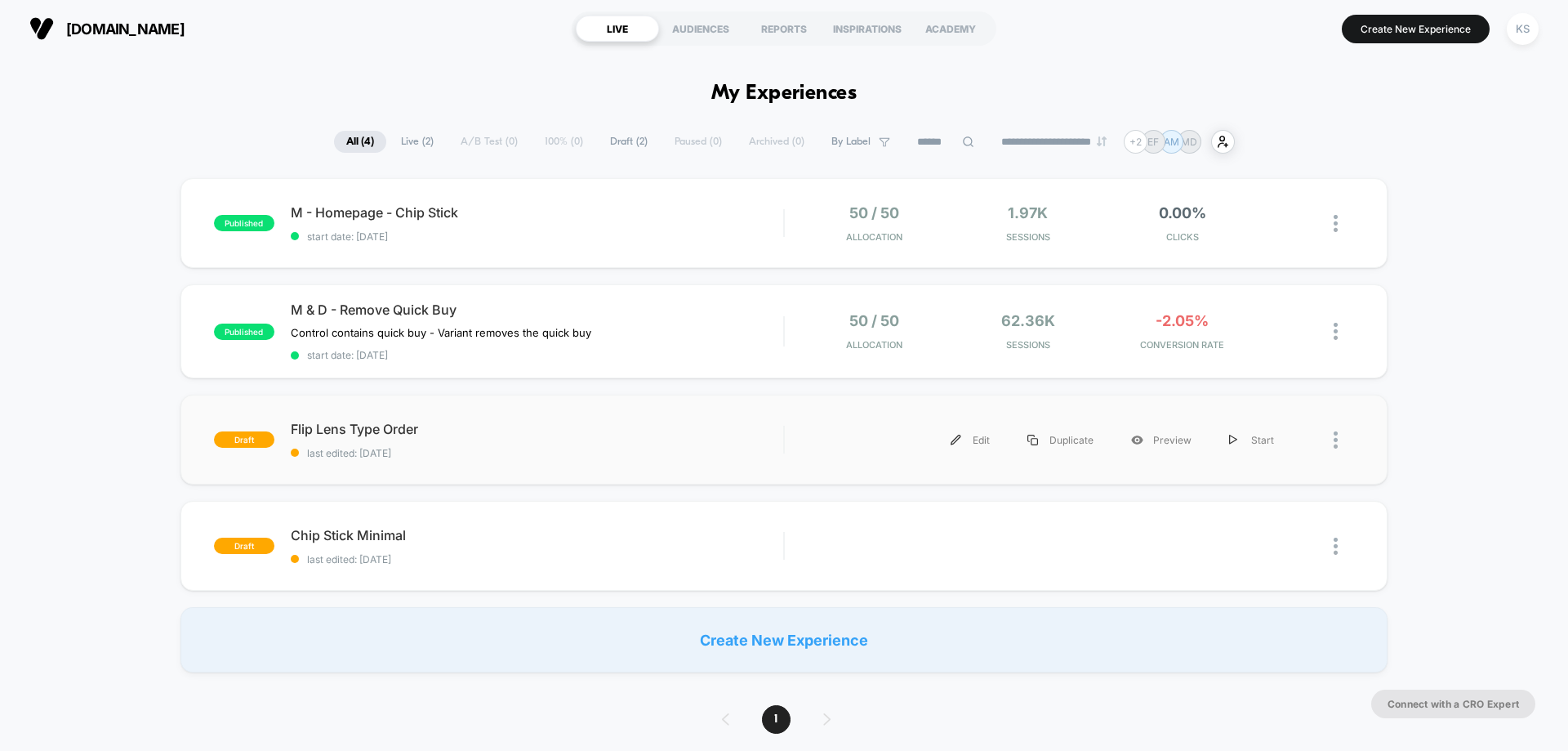
click at [920, 439] on div at bounding box center [1344, 439] width 21 height 37
click at [920, 475] on div "Preview Link" at bounding box center [1251, 477] width 147 height 37
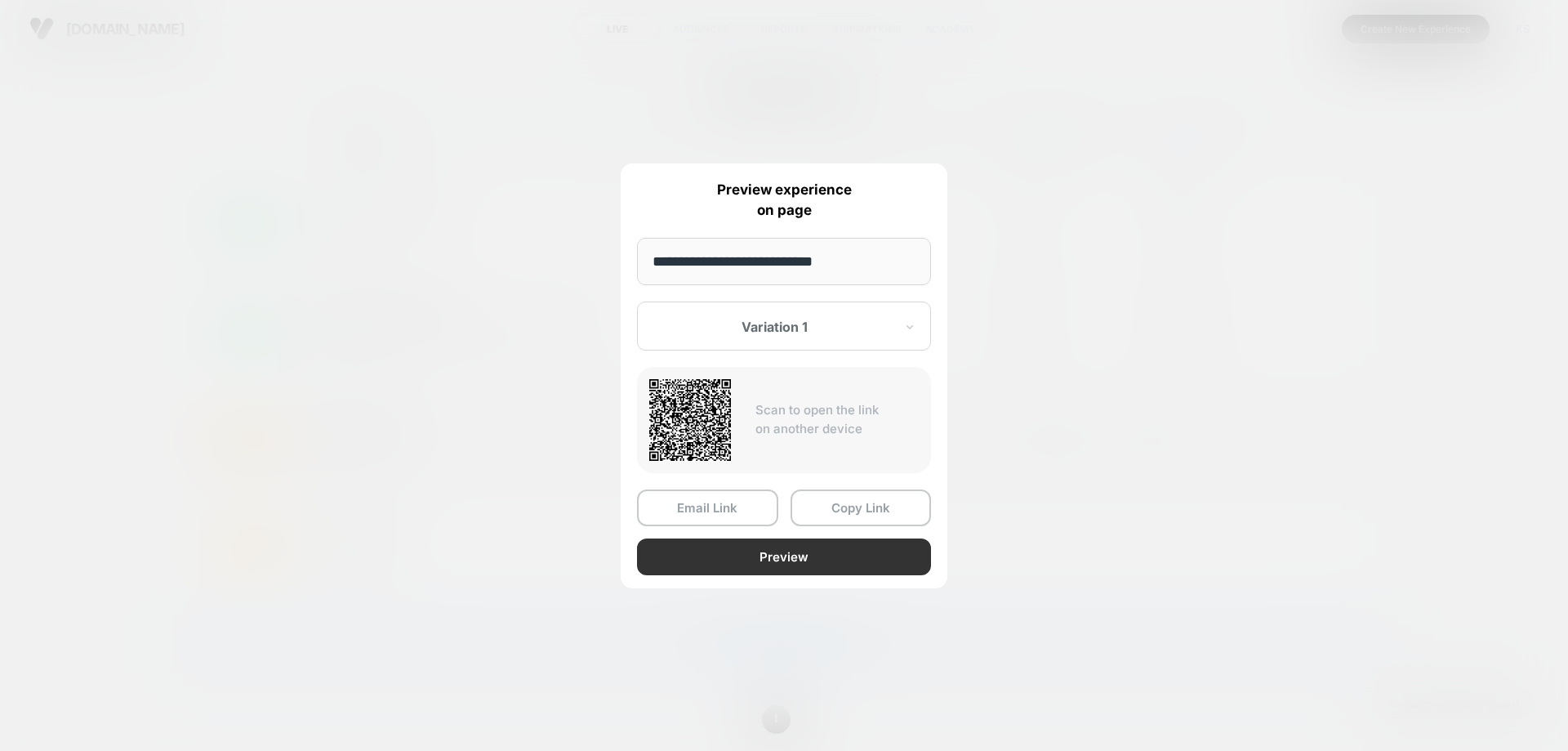
click at [786, 482] on button "Preview" at bounding box center [784, 556] width 294 height 37
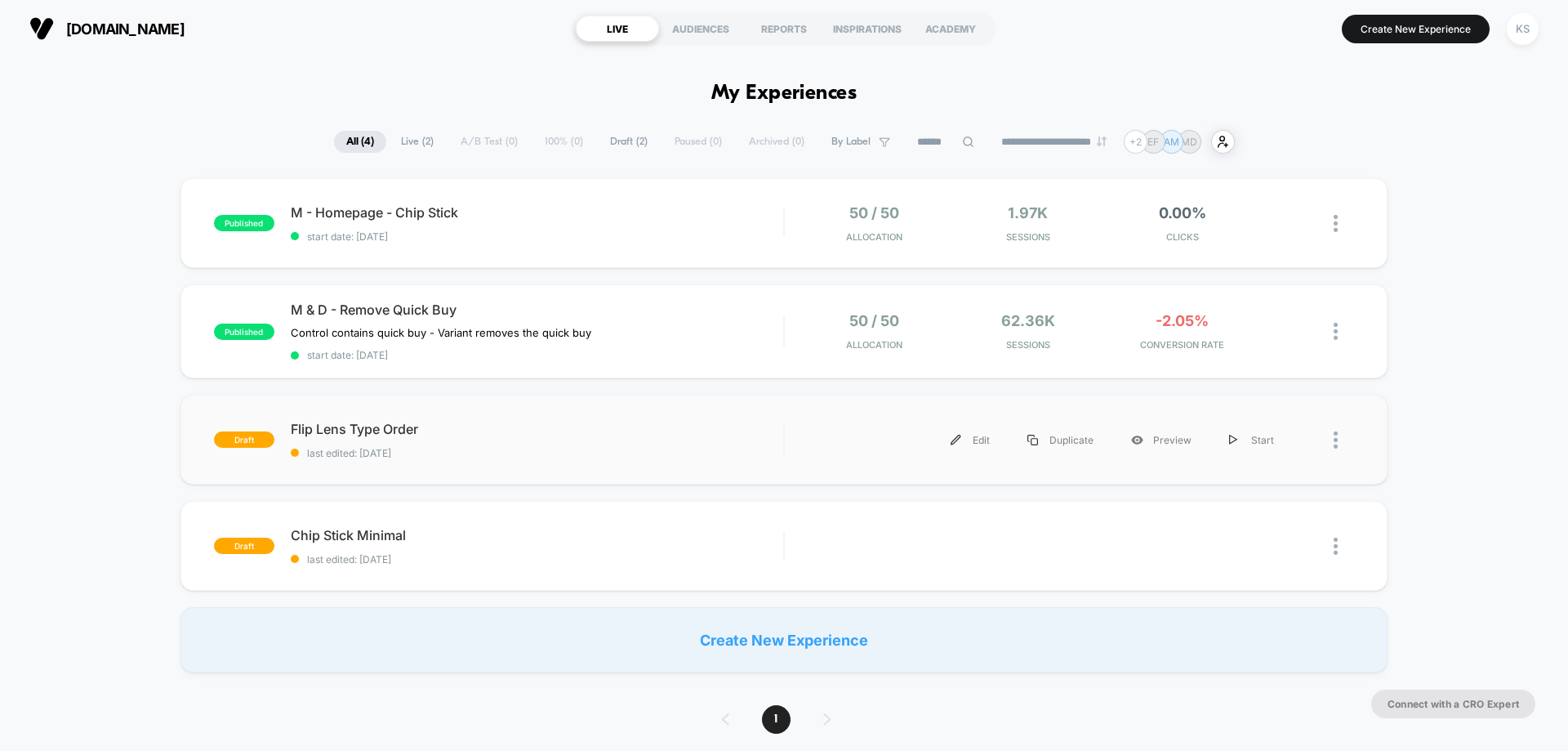
click at [920, 440] on img at bounding box center [1336, 440] width 4 height 17
click at [920, 478] on div "Preview Link" at bounding box center [1251, 477] width 147 height 37
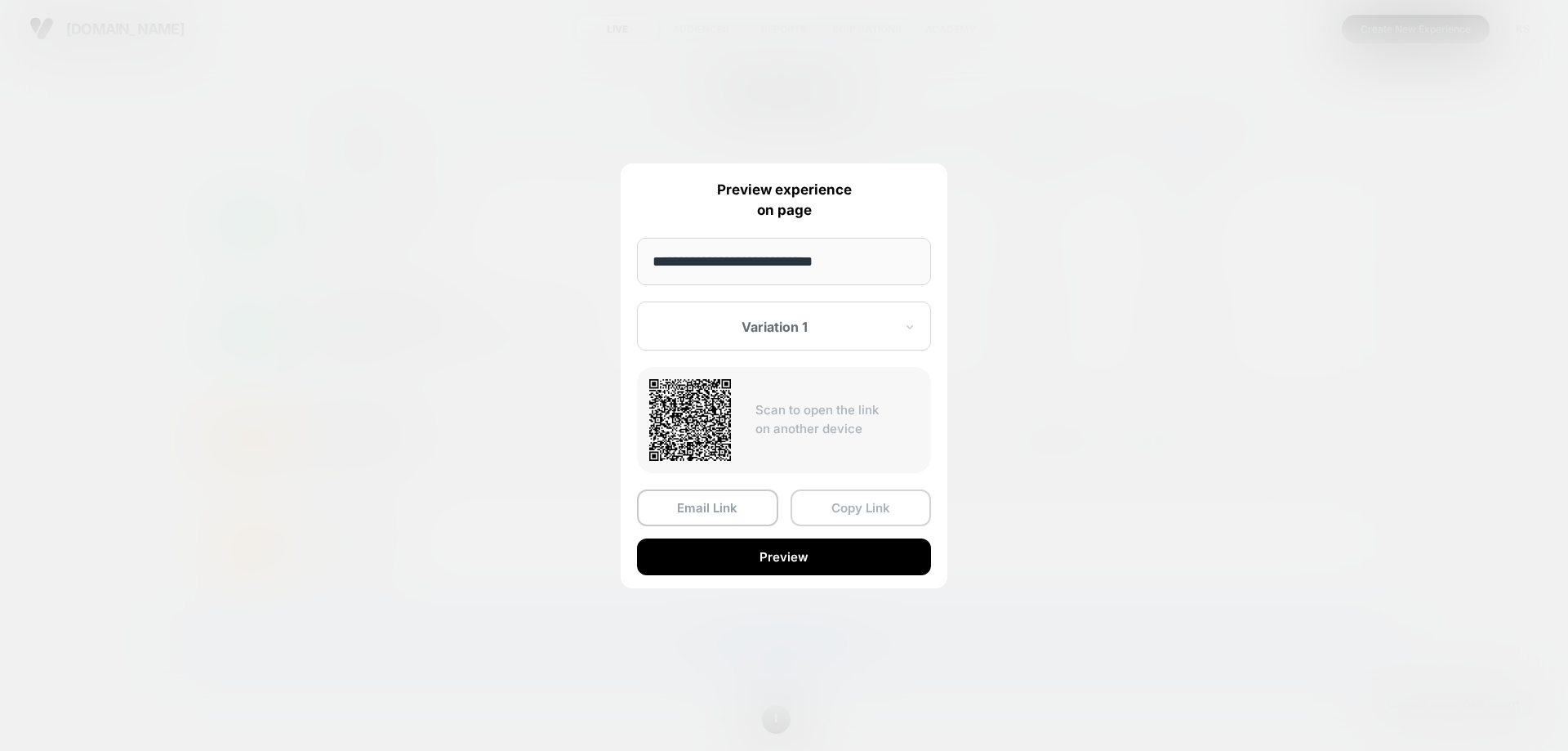
click at [823, 482] on button "Copy Link" at bounding box center [861, 507] width 142 height 37
